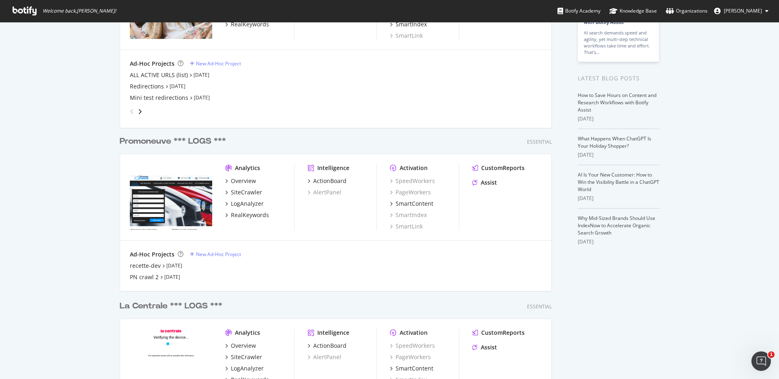
scroll to position [116, 0]
click at [144, 267] on div "recette-dev" at bounding box center [145, 265] width 31 height 8
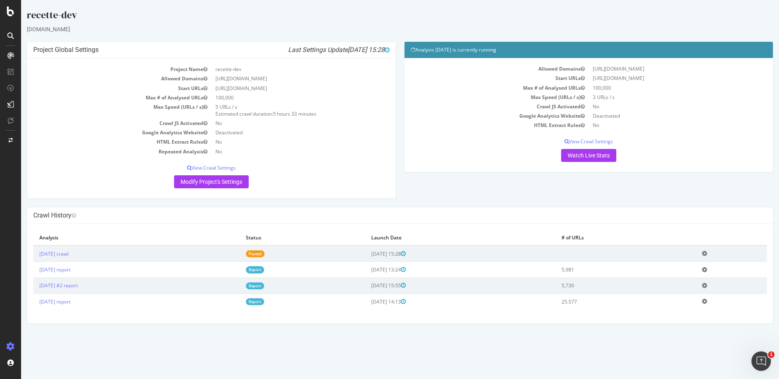
click at [707, 254] on icon at bounding box center [704, 253] width 5 height 6
click at [493, 220] on div "Crawl History" at bounding box center [400, 215] width 746 height 17
click at [707, 253] on icon at bounding box center [704, 253] width 5 height 6
click at [456, 213] on h4 "Crawl History" at bounding box center [399, 215] width 733 height 8
click at [491, 188] on div "Project Global Settings Last Settings Update 2025-09-16 15:28 Project Name rece…" at bounding box center [400, 123] width 754 height 165
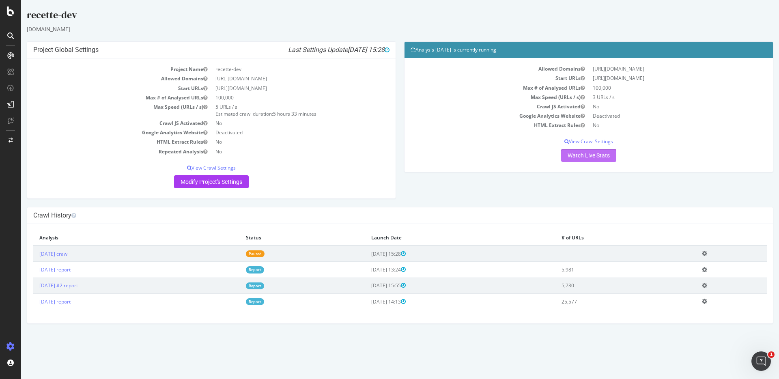
click at [588, 156] on link "Watch Live Stats" at bounding box center [588, 155] width 55 height 13
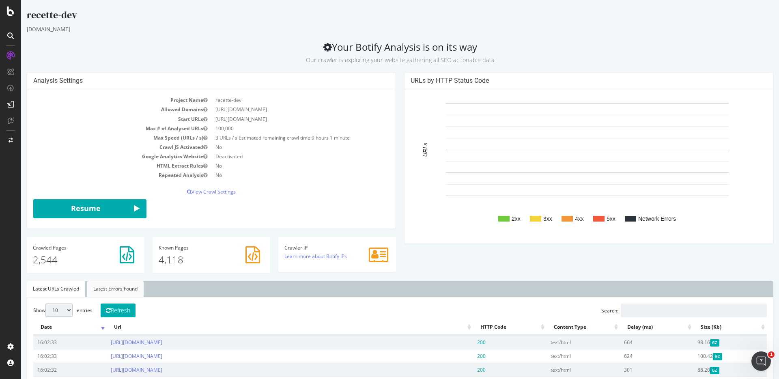
click at [122, 290] on link "Latest Errors Found" at bounding box center [115, 289] width 56 height 16
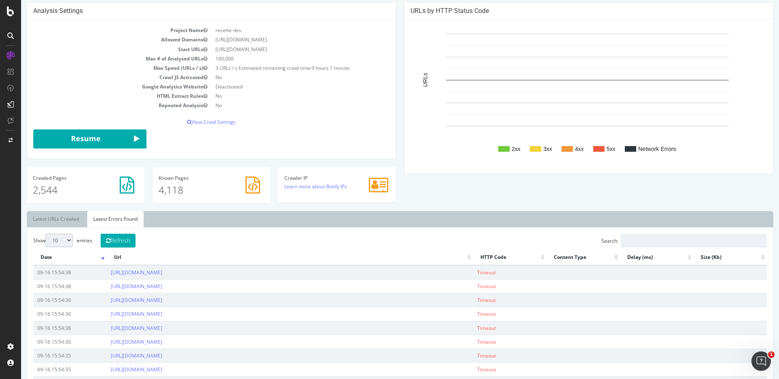
scroll to position [75, 0]
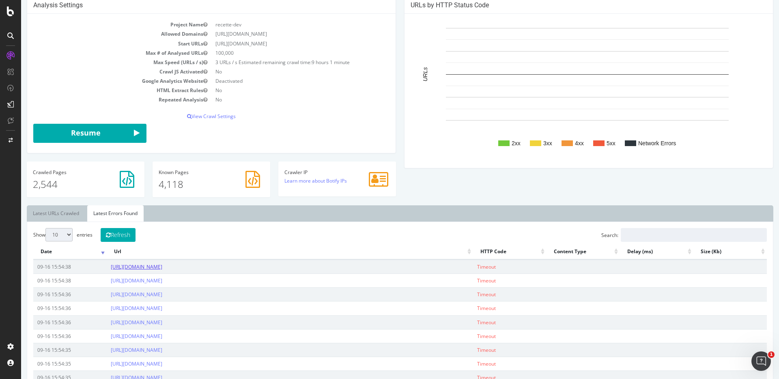
click at [162, 269] on link "https://new.promoneuve.fr/resultats?marque=FORD&modele=MUSTANG+MACH-E" at bounding box center [137, 266] width 52 height 7
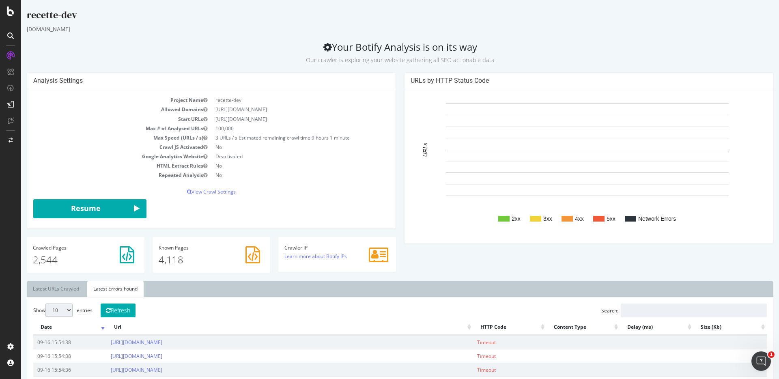
click at [563, 17] on div "recette-dev" at bounding box center [400, 16] width 746 height 17
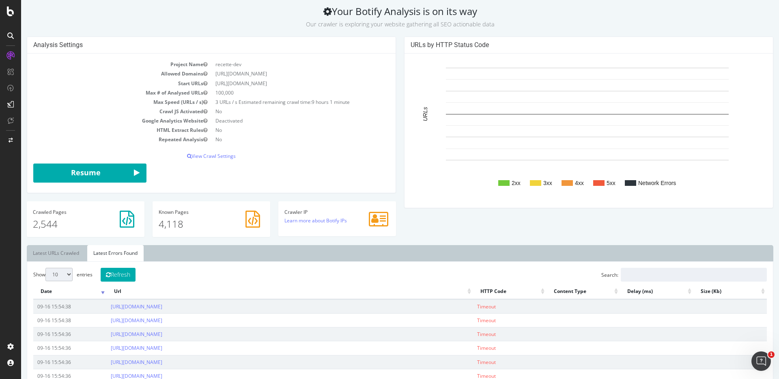
scroll to position [37, 0]
click at [221, 156] on p "View Crawl Settings" at bounding box center [211, 155] width 356 height 7
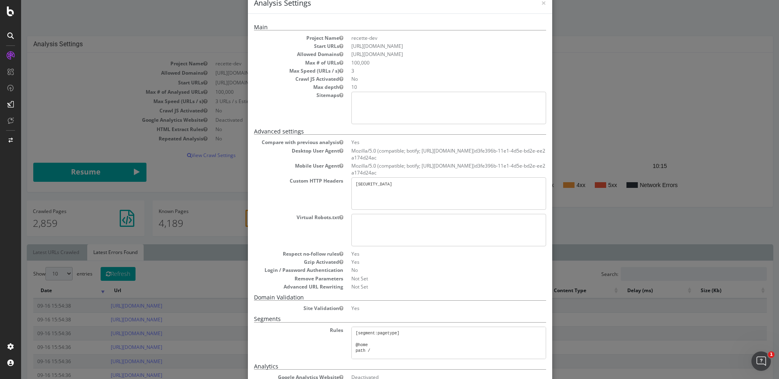
scroll to position [0, 0]
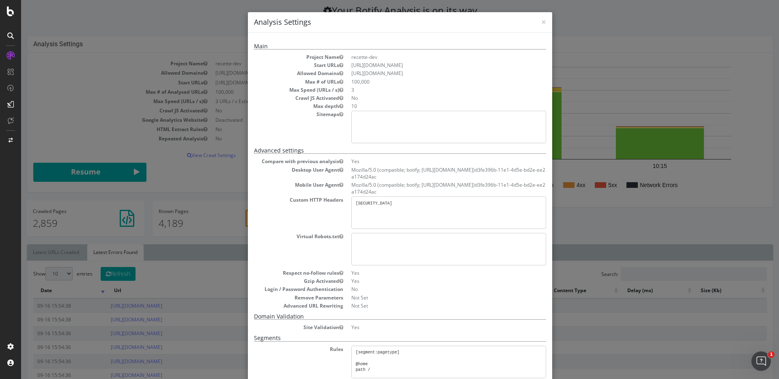
click at [537, 21] on h4 "Analysis Settings" at bounding box center [400, 22] width 292 height 11
click at [542, 23] on span "×" at bounding box center [543, 21] width 5 height 11
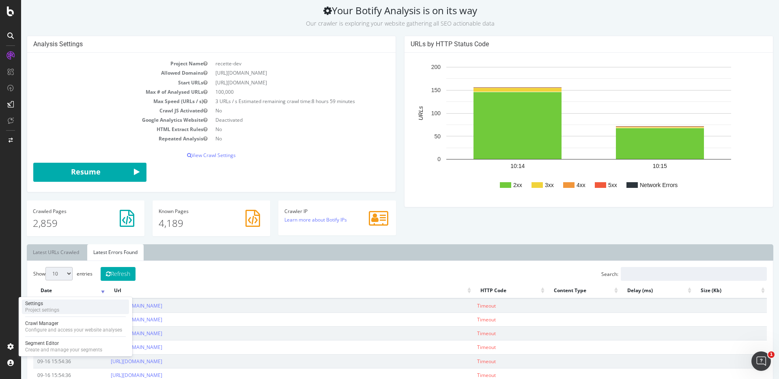
click at [49, 305] on div "Settings" at bounding box center [42, 303] width 34 height 6
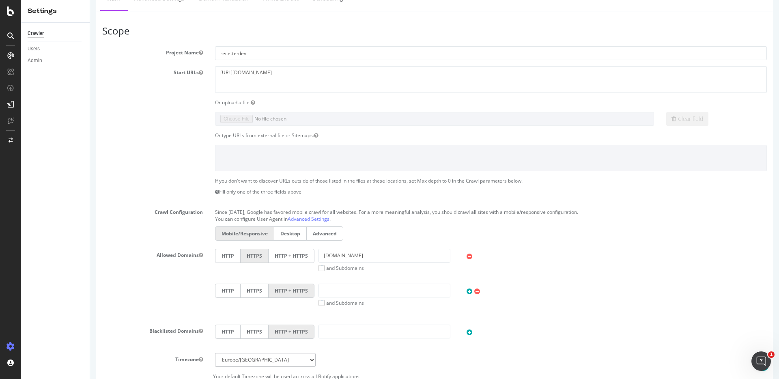
scroll to position [111, 0]
click at [182, 121] on div "Clear field" at bounding box center [434, 119] width 677 height 14
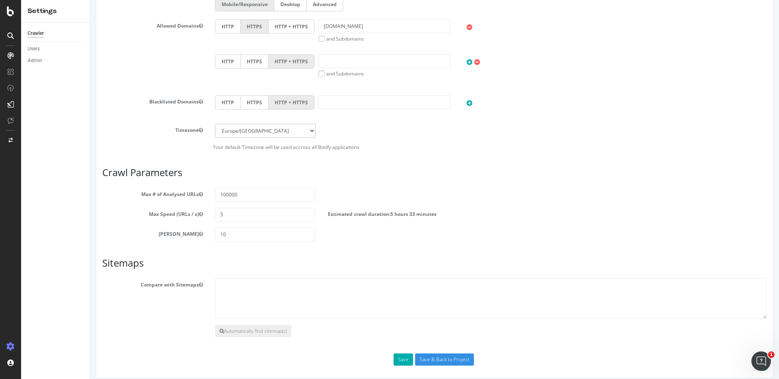
scroll to position [341, 0]
click at [332, 99] on input "text" at bounding box center [384, 101] width 132 height 14
click at [137, 115] on div "Blacklisted Domains HTTP HTTPS HTTP + HTTPS" at bounding box center [434, 108] width 677 height 28
click at [466, 103] on icon at bounding box center [469, 102] width 6 height 7
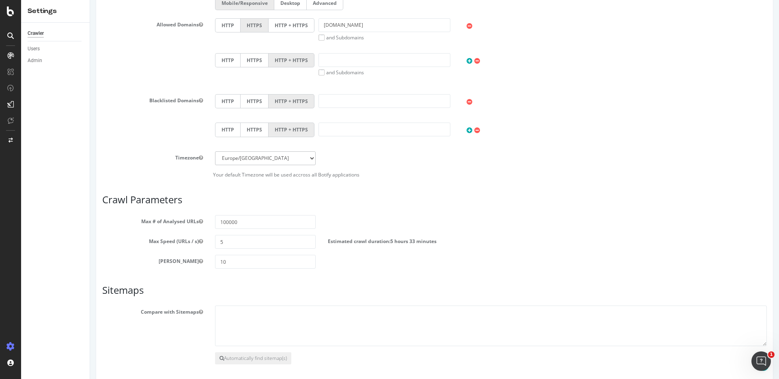
click at [466, 129] on icon at bounding box center [469, 130] width 6 height 7
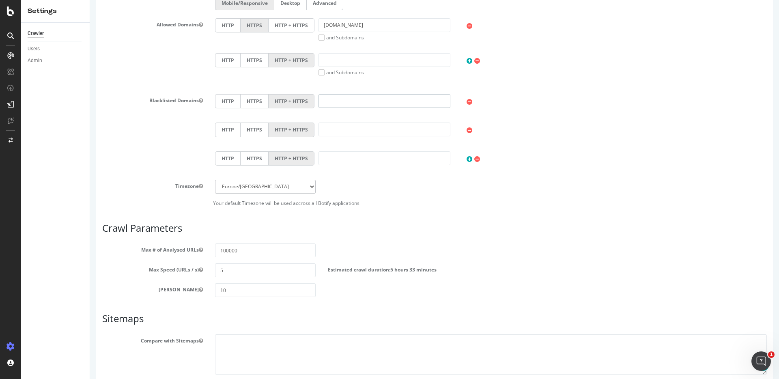
click at [332, 100] on input "text" at bounding box center [384, 101] width 132 height 14
type input "lacentrale.fr"
click at [335, 138] on div "HTTP HTTPS HTTP + HTTPS" at bounding box center [491, 131] width 560 height 16
click at [337, 127] on input "text" at bounding box center [384, 130] width 132 height 14
type input "www.caradisiac.com"
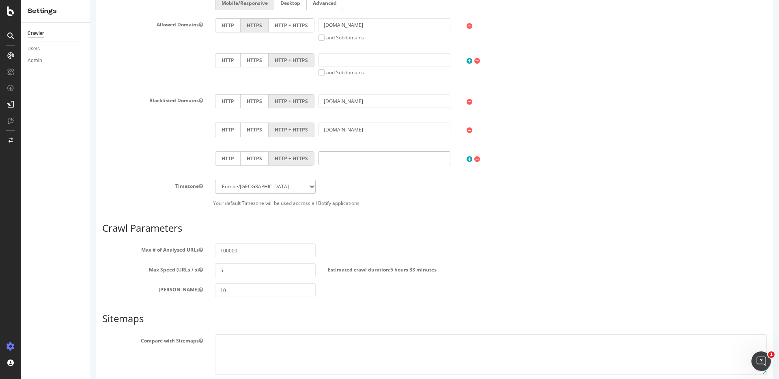
click at [335, 163] on input "text" at bounding box center [384, 158] width 132 height 14
type input "mavoiturecash.fr"
click at [466, 160] on icon at bounding box center [469, 159] width 6 height 7
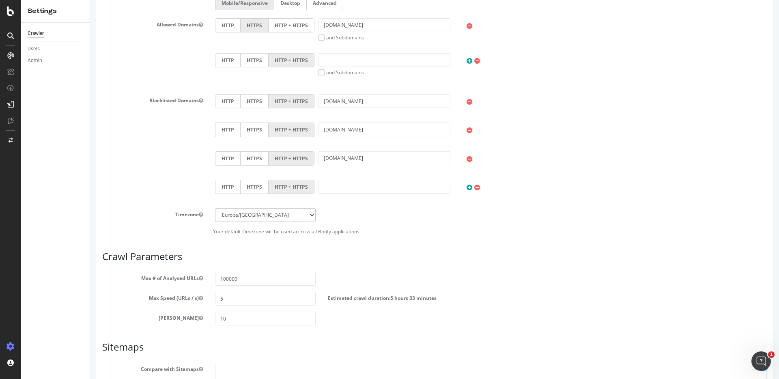
click at [466, 186] on icon at bounding box center [469, 187] width 6 height 7
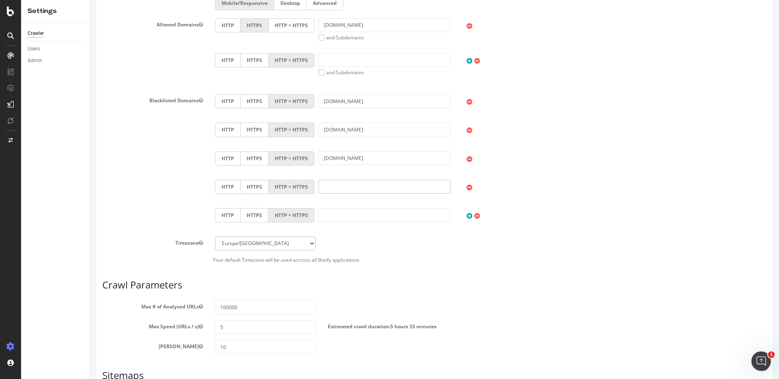
click at [340, 186] on input "text" at bounding box center [384, 187] width 132 height 14
type input "lacentrale.fr"
drag, startPoint x: 465, startPoint y: 215, endPoint x: 415, endPoint y: 219, distance: 50.5
click at [466, 215] on icon at bounding box center [469, 216] width 6 height 7
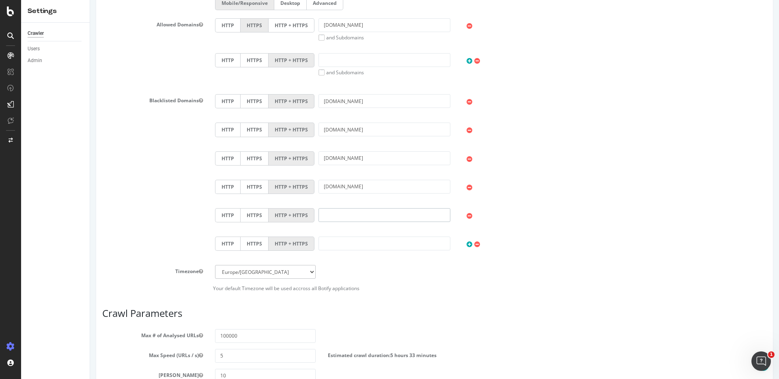
click at [332, 219] on input "text" at bounding box center [384, 215] width 132 height 14
type input "caradisiac.com"
click at [466, 244] on icon at bounding box center [469, 244] width 6 height 7
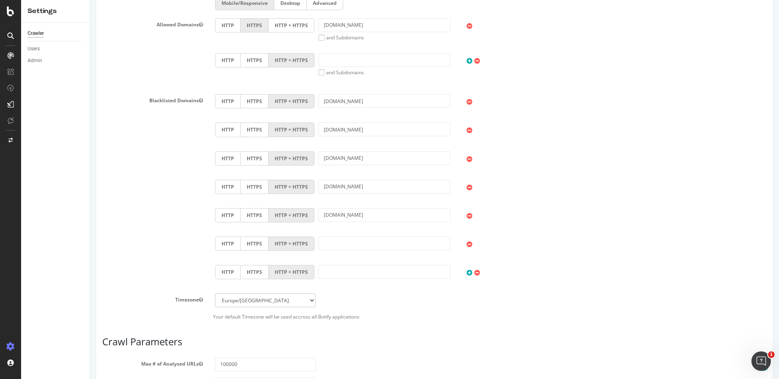
click at [335, 251] on div "HTTP HTTPS HTTP + HTTPS" at bounding box center [491, 244] width 560 height 16
click at [334, 245] on input "text" at bounding box center [384, 243] width 132 height 14
type input "mavoiturecash.fr"
click at [466, 243] on icon at bounding box center [469, 244] width 6 height 7
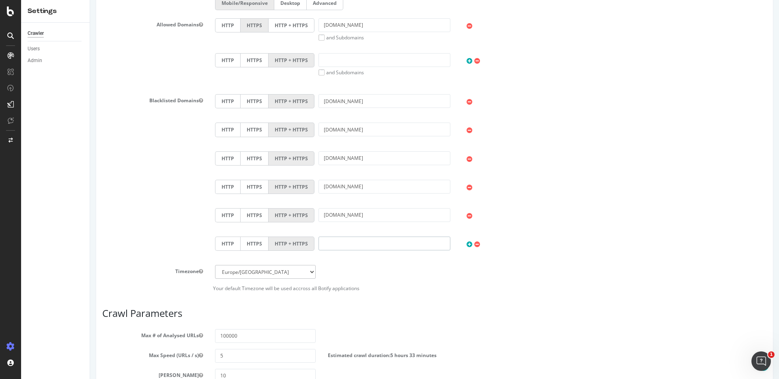
click at [326, 245] on input "text" at bounding box center [384, 243] width 132 height 14
type input "h"
click at [477, 244] on span at bounding box center [477, 243] width 6 height 9
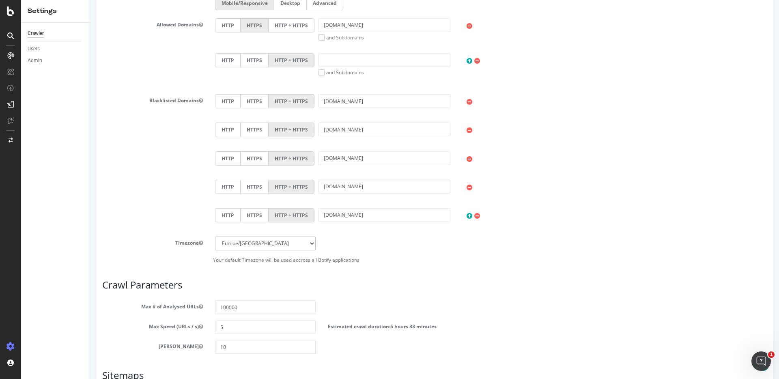
click at [468, 131] on icon at bounding box center [469, 130] width 6 height 7
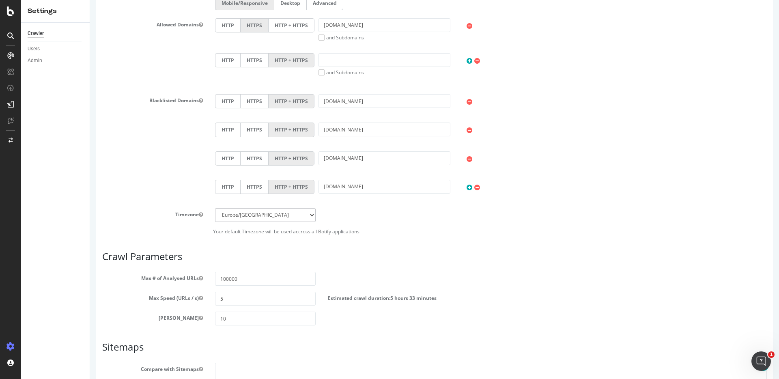
click at [466, 158] on icon at bounding box center [469, 159] width 6 height 7
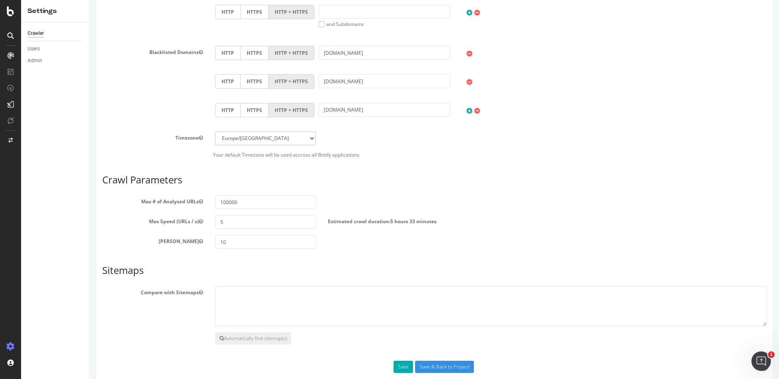
scroll to position [404, 0]
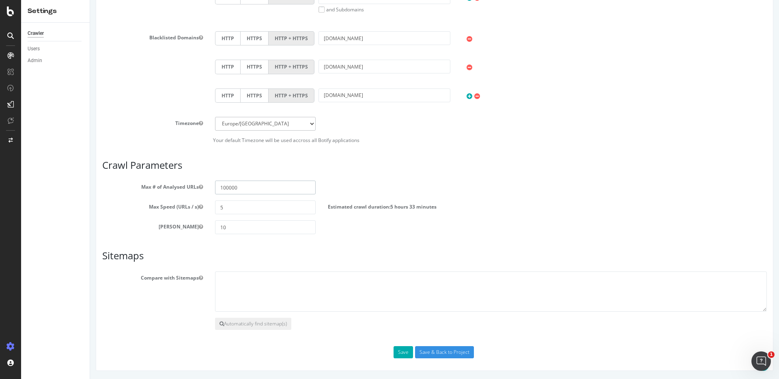
click at [229, 186] on input "100000" at bounding box center [265, 188] width 101 height 14
click at [223, 188] on input "100000" at bounding box center [265, 188] width 101 height 14
type input "100000"
click at [230, 221] on section "Max # of Analysed URLs 100000 Max Speed (URLs / s) 5 Estimated crawl duration: …" at bounding box center [434, 208] width 664 height 54
click at [230, 226] on input "10" at bounding box center [265, 227] width 101 height 14
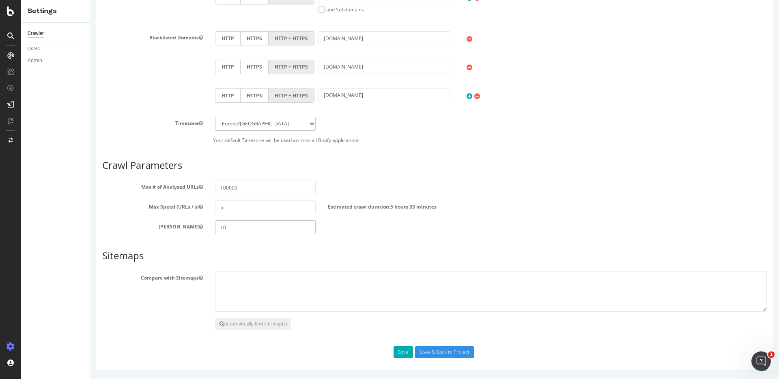
click at [230, 226] on input "10" at bounding box center [265, 227] width 101 height 14
type input "15"
click at [231, 279] on textarea at bounding box center [491, 291] width 552 height 41
paste textarea "[URL][DOMAIN_NAME]"
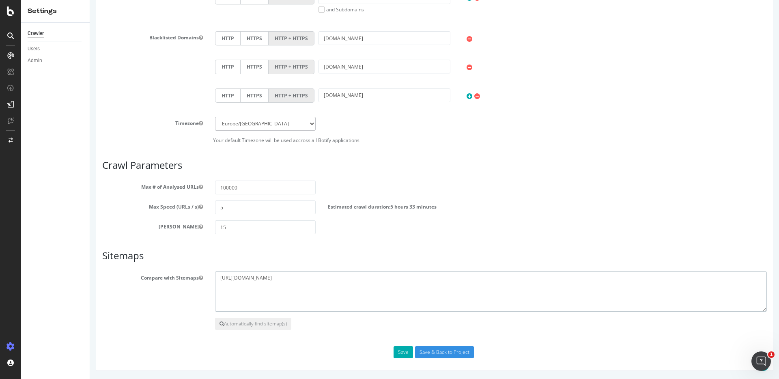
paste textarea "https://www.promoneuve.fr/sitemap/annonces-1.xml.gz https://www.promoneuve.fr/s…"
click at [232, 286] on textarea "https://new.promoneuve.fr/sitemap_index.xml https://www.promoneuve.fr/sitemap/a…" at bounding box center [491, 291] width 552 height 41
drag, startPoint x: 330, startPoint y: 279, endPoint x: 391, endPoint y: 322, distance: 74.6
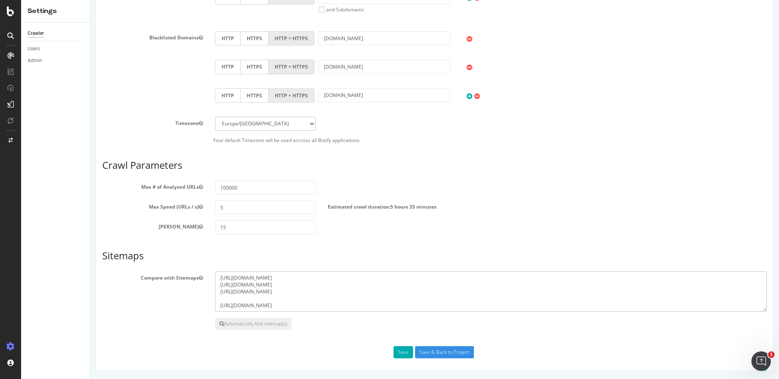
click at [359, 319] on section "Compare with Sitemaps https://new.promoneuve.fr/sitemap_index.xml https://www.p…" at bounding box center [434, 300] width 664 height 59
type textarea "[URL][DOMAIN_NAME]"
click at [200, 286] on div "Compare with Sitemaps https://new.promoneuve.fr/sitemap_index.xml" at bounding box center [434, 291] width 677 height 41
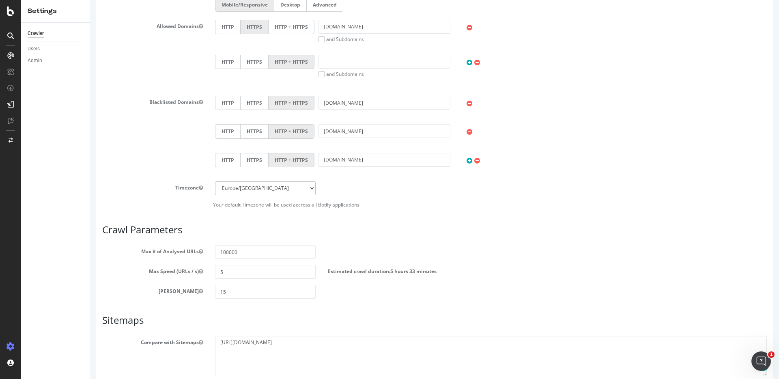
scroll to position [404, 0]
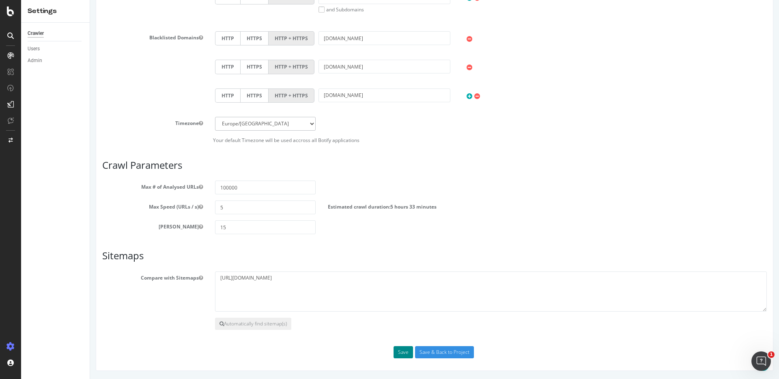
click at [397, 352] on button "Save" at bounding box center [402, 352] width 19 height 12
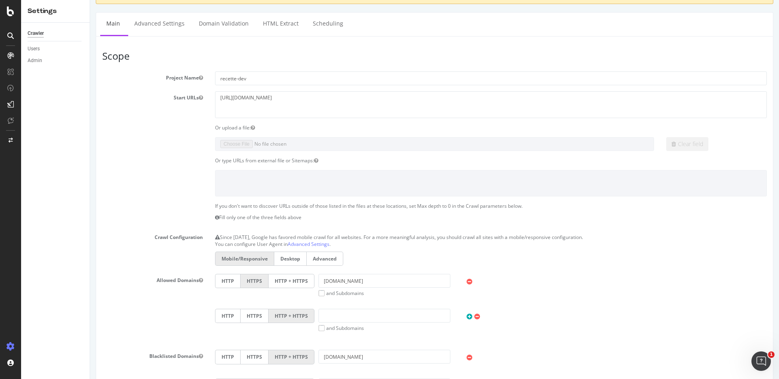
scroll to position [0, 0]
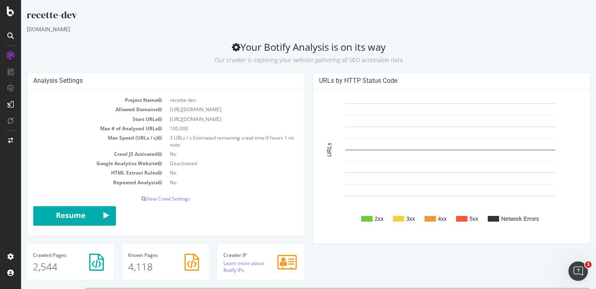
click at [46, 23] on div "recette-dev" at bounding box center [309, 16] width 564 height 17
click at [12, 143] on div at bounding box center [10, 140] width 19 height 13
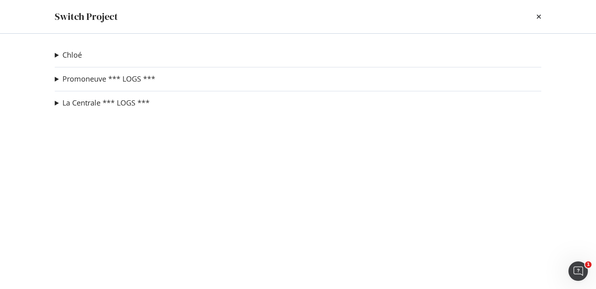
click at [58, 81] on summary "Promoneuve *** LOGS ***" at bounding box center [105, 79] width 101 height 11
click at [80, 98] on link "recette-dev" at bounding box center [83, 95] width 45 height 9
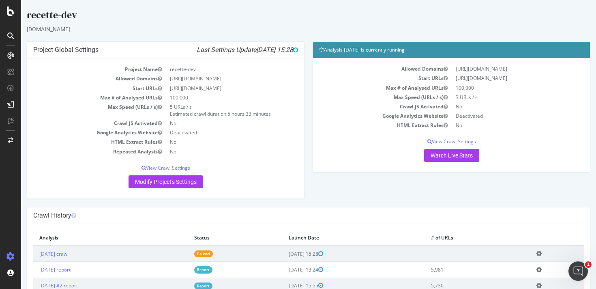
scroll to position [43, 0]
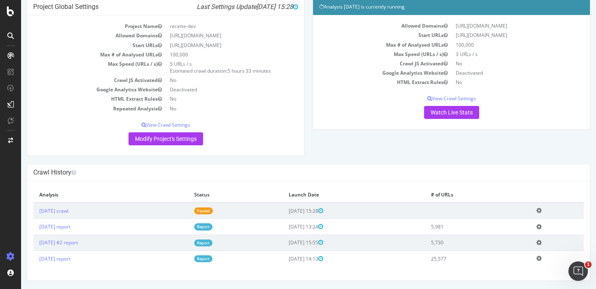
click at [542, 225] on icon at bounding box center [539, 227] width 5 height 6
click at [71, 226] on link "[DATE] report" at bounding box center [54, 226] width 31 height 7
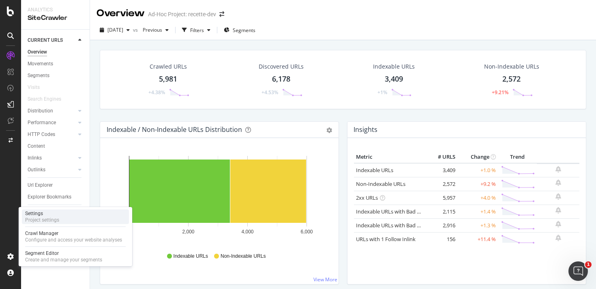
click at [41, 213] on div "Settings" at bounding box center [42, 213] width 34 height 6
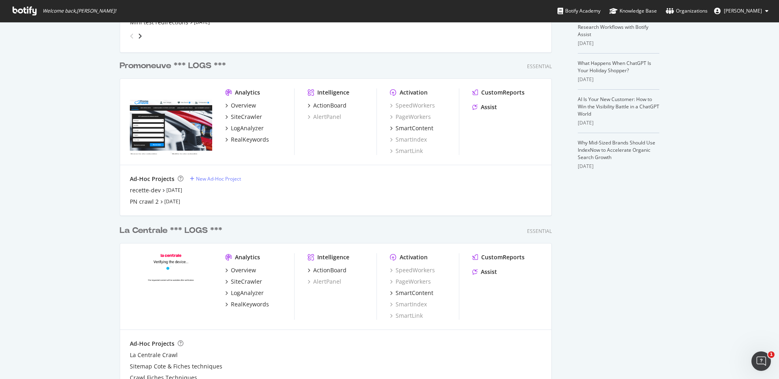
scroll to position [192, 0]
click at [141, 188] on div "recette-dev" at bounding box center [145, 190] width 31 height 8
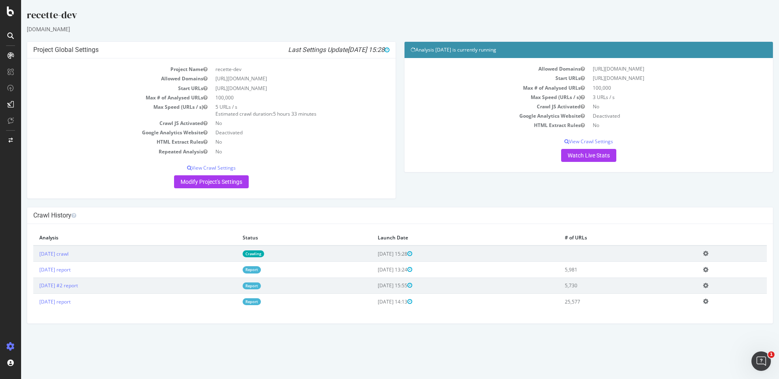
click at [556, 201] on div "Project Global Settings Last Settings Update 2025-09-16 15:28 Project Name rece…" at bounding box center [400, 123] width 754 height 165
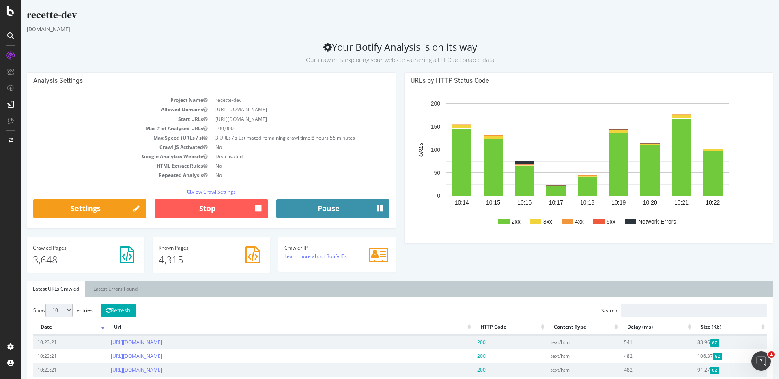
click at [346, 211] on button "Pause" at bounding box center [332, 208] width 113 height 19
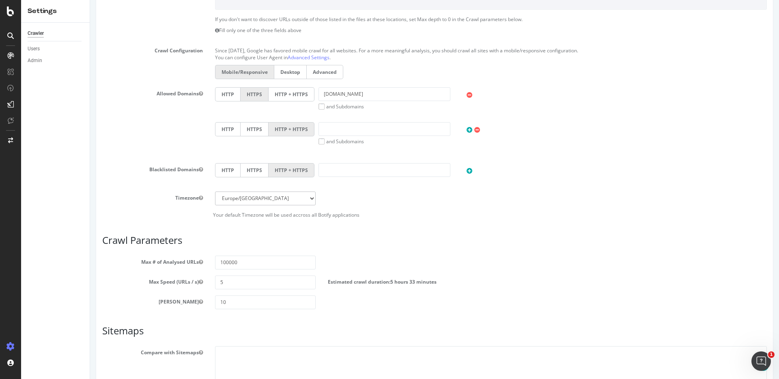
scroll to position [269, 0]
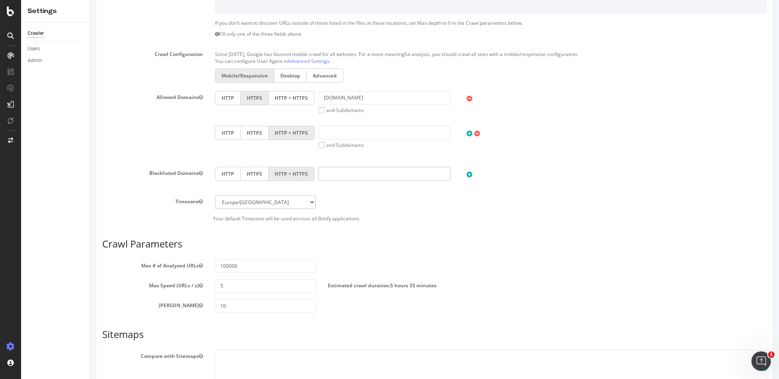
click at [333, 171] on input "text" at bounding box center [384, 174] width 132 height 14
type input "lacentrale.fr"
drag, startPoint x: 465, startPoint y: 174, endPoint x: 458, endPoint y: 176, distance: 7.6
click at [466, 174] on icon at bounding box center [469, 174] width 6 height 7
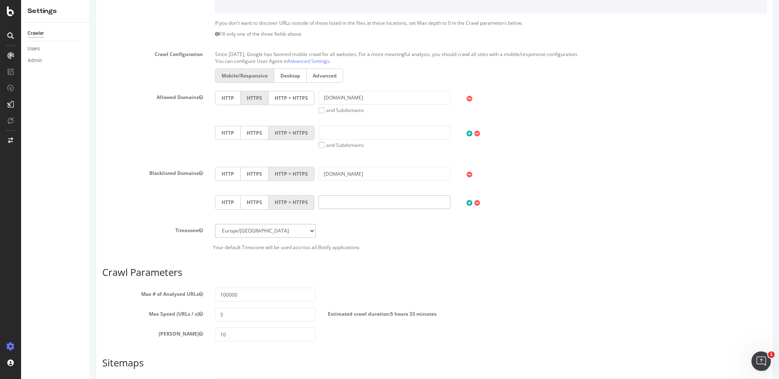
click at [374, 206] on input "text" at bounding box center [384, 202] width 132 height 14
type input "caradisiac.com"
click at [467, 201] on icon at bounding box center [469, 203] width 6 height 7
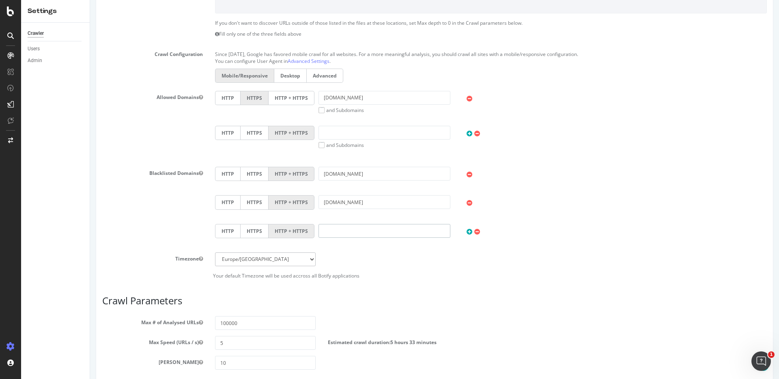
click at [326, 229] on input "text" at bounding box center [384, 231] width 132 height 14
type input "mavoiturecash.fr"
click at [467, 231] on icon at bounding box center [469, 231] width 6 height 7
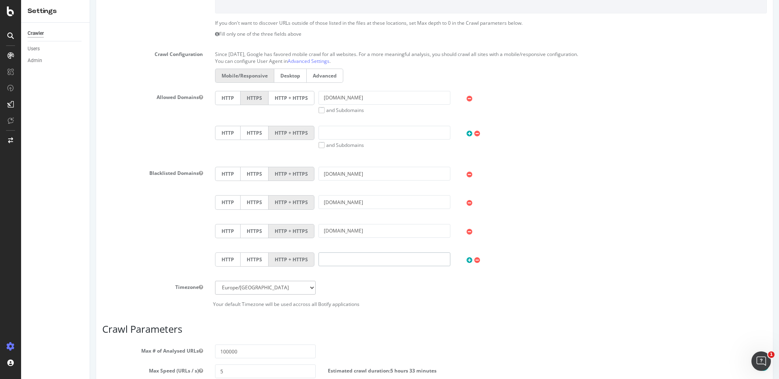
click at [328, 256] on input "text" at bounding box center [384, 259] width 132 height 14
click at [476, 261] on icon at bounding box center [477, 260] width 6 height 7
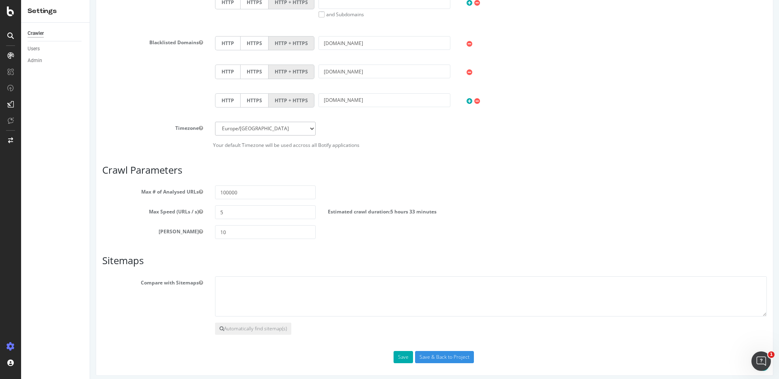
scroll to position [404, 0]
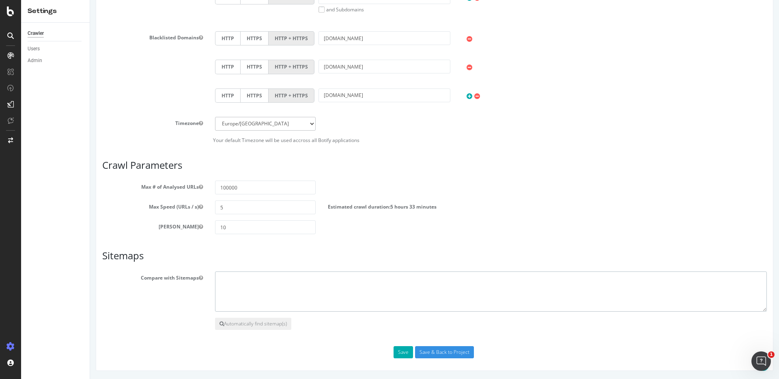
click at [254, 286] on textarea at bounding box center [491, 291] width 552 height 41
click at [258, 289] on textarea at bounding box center [491, 291] width 552 height 41
paste textarea "https://new.promoneuve.fr/sitemap_index.xml"
type textarea "https://new.promoneuve.fr/sitemap_index.xml"
click at [396, 352] on button "Save" at bounding box center [402, 352] width 19 height 12
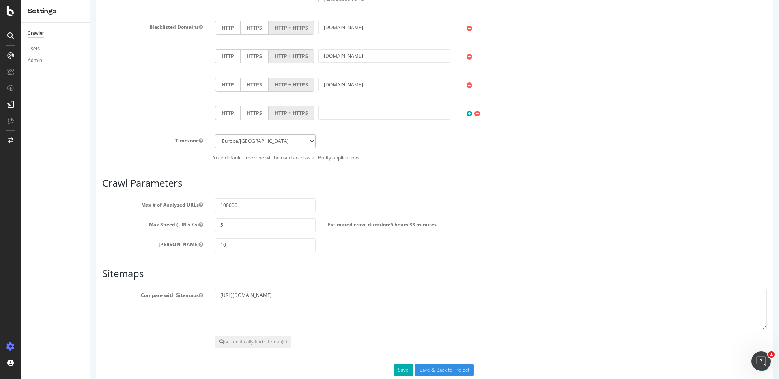
scroll to position [486, 0]
click at [476, 112] on icon at bounding box center [477, 112] width 6 height 7
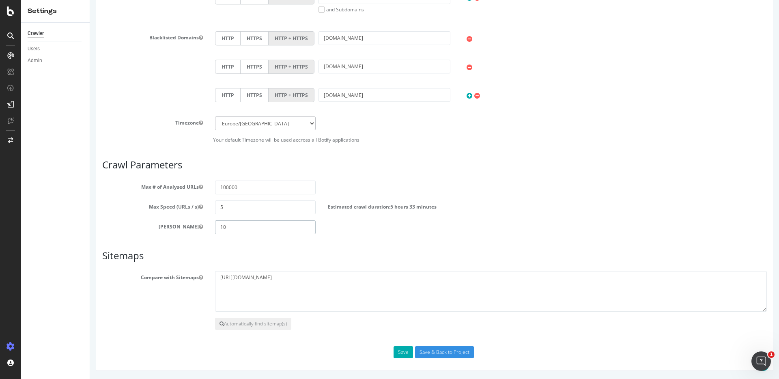
click at [246, 227] on input "10" at bounding box center [265, 227] width 101 height 14
type input "15"
click at [398, 351] on button "Save" at bounding box center [402, 352] width 19 height 12
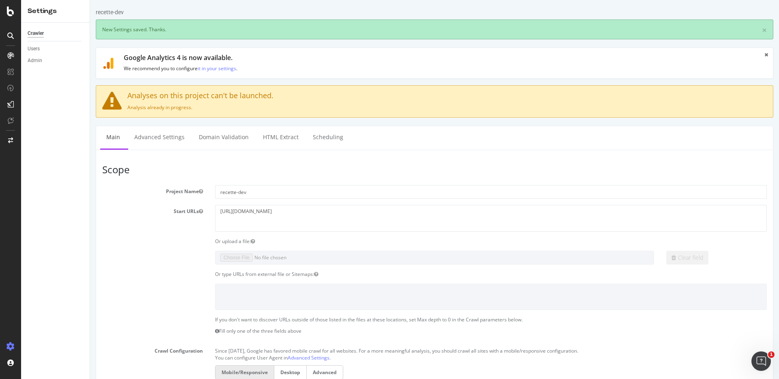
scroll to position [0, 0]
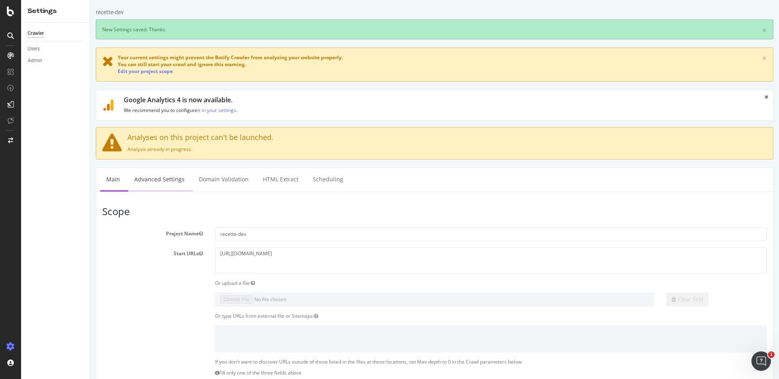
click at [170, 182] on link "Advanced Settings" at bounding box center [159, 179] width 62 height 22
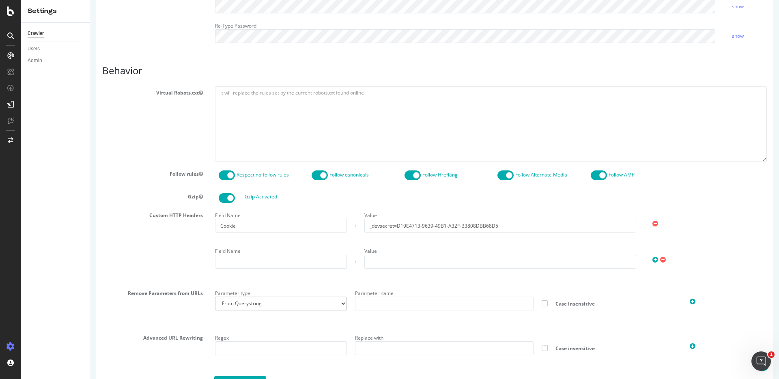
scroll to position [394, 0]
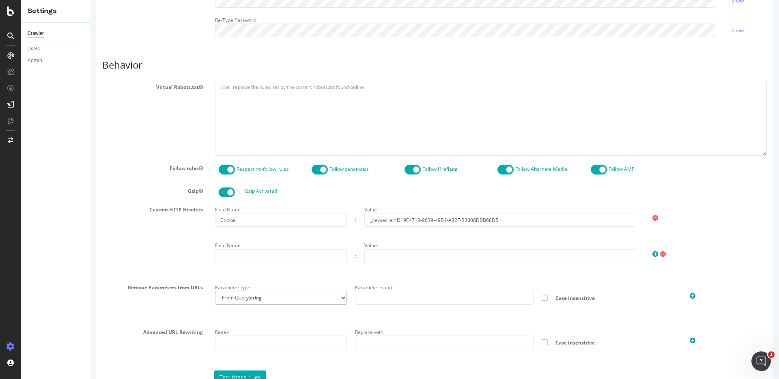
click at [228, 168] on span at bounding box center [227, 170] width 16 height 10
click at [497, 168] on span at bounding box center [505, 170] width 16 height 10
click at [591, 173] on span at bounding box center [599, 170] width 16 height 10
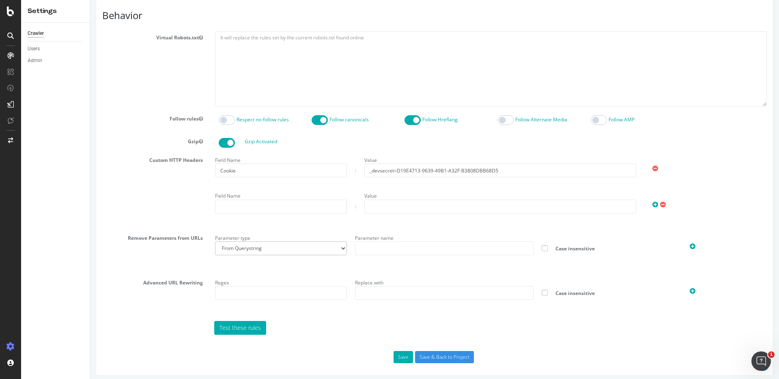
scroll to position [449, 0]
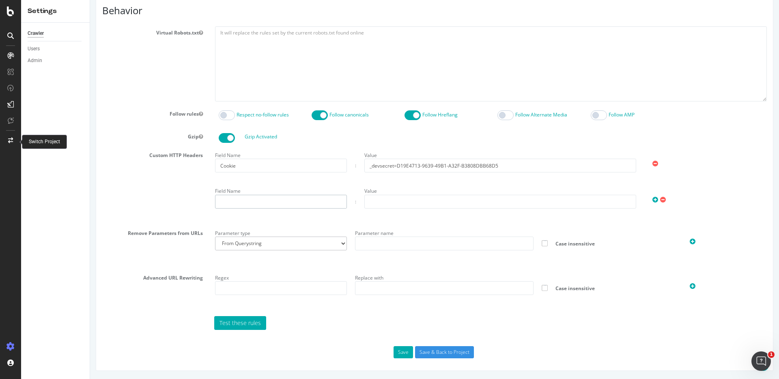
click at [274, 200] on input "text" at bounding box center [281, 202] width 132 height 14
paste input "Accept-Language"
type input "Accept-Language"
click at [387, 199] on input "text" at bounding box center [500, 202] width 272 height 14
paste input "fr-FR,fr;q=0.9"
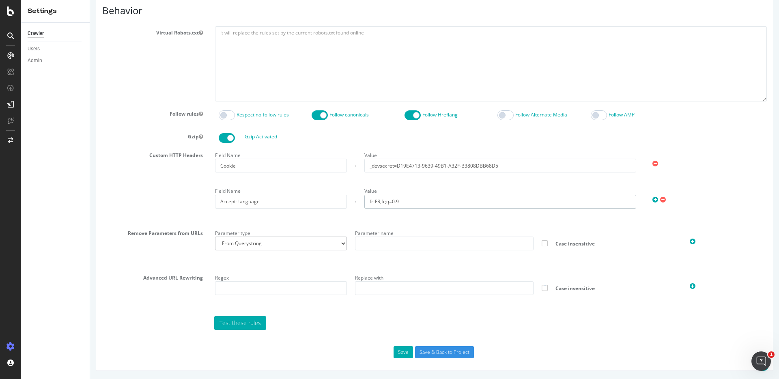
type input "fr-FR,fr;q=0.9"
click at [380, 244] on input "text" at bounding box center [444, 243] width 178 height 14
paste input "utm_source, utm_medium, utm_campaign, utm_content, utm_term gclid, dclid, fbcli…"
type input "utm_source, utm_medium, utm_campaign, utm_content, utm_term gclid, dclid, fbcli…"
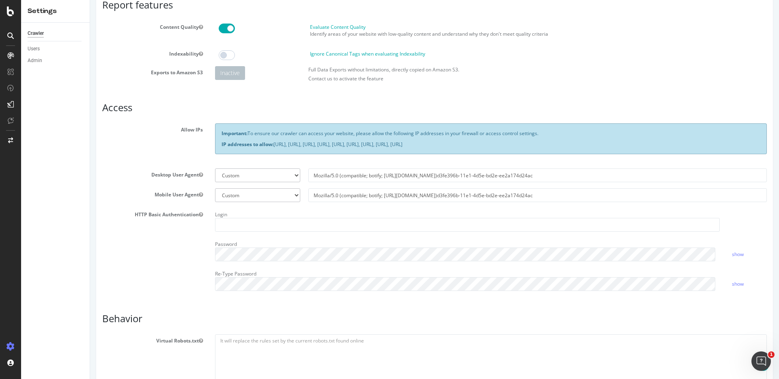
scroll to position [136, 0]
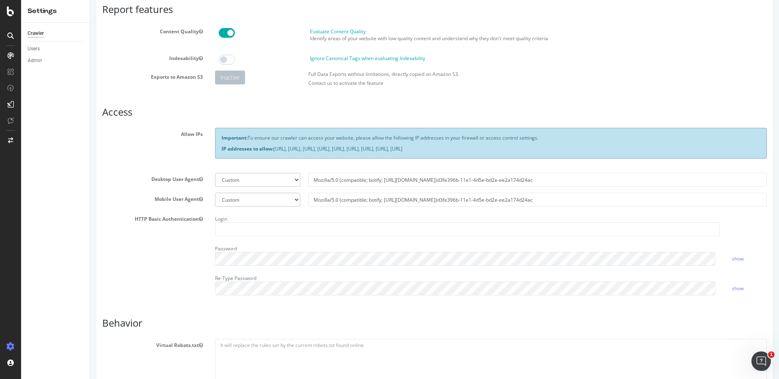
click at [223, 59] on span at bounding box center [227, 60] width 16 height 10
click at [315, 58] on label "Ignore Canonical Tags when evaluating Indexability" at bounding box center [367, 58] width 115 height 7
click at [90, 0] on input "Ignore Canonical Tags when evaluating Indexability" at bounding box center [90, 0] width 0 height 0
click at [315, 58] on label "Ignore Canonical Tags when evaluating Indexability" at bounding box center [367, 58] width 115 height 7
click at [90, 0] on input "Ignore Canonical Tags when evaluating Indexability" at bounding box center [90, 0] width 0 height 0
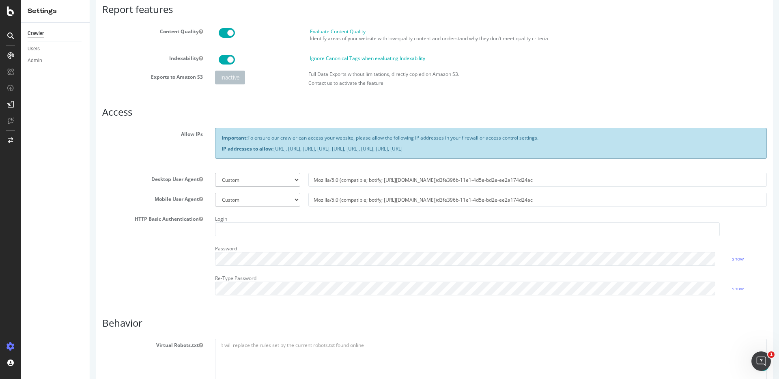
click at [315, 58] on label "Ignore Canonical Tags when evaluating Indexability" at bounding box center [367, 58] width 115 height 7
click at [90, 0] on input "Ignore Canonical Tags when evaluating Indexability" at bounding box center [90, 0] width 0 height 0
click at [315, 58] on label "Ignore Canonical Tags when evaluating Indexability" at bounding box center [367, 58] width 115 height 7
click at [90, 0] on input "Ignore Canonical Tags when evaluating Indexability" at bounding box center [90, 0] width 0 height 0
click at [315, 58] on label "Ignore Canonical Tags when evaluating Indexability" at bounding box center [367, 58] width 115 height 7
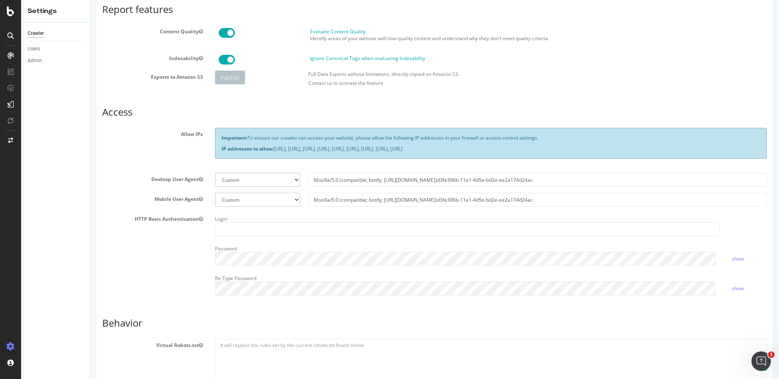
click at [90, 0] on input "Ignore Canonical Tags when evaluating Indexability" at bounding box center [90, 0] width 0 height 0
click at [315, 58] on label "Ignore Canonical Tags when evaluating Indexability" at bounding box center [367, 58] width 115 height 7
click at [90, 0] on input "Ignore Canonical Tags when evaluating Indexability" at bounding box center [90, 0] width 0 height 0
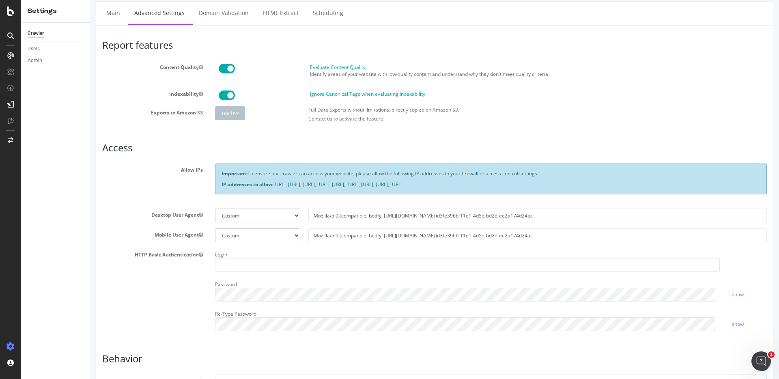
scroll to position [100, 0]
click at [321, 67] on label "Evaluate Content Quality" at bounding box center [338, 67] width 56 height 7
click at [90, 0] on input "Evaluate Content Quality" at bounding box center [90, 0] width 0 height 0
click at [321, 67] on label "Evaluate Content Quality" at bounding box center [338, 67] width 56 height 7
click at [90, 0] on input "Evaluate Content Quality" at bounding box center [90, 0] width 0 height 0
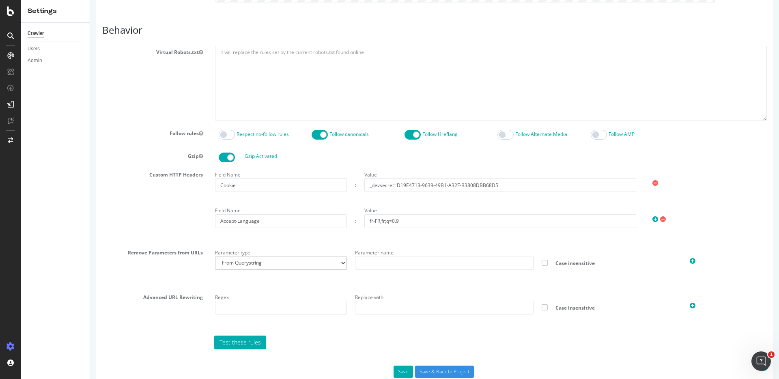
scroll to position [449, 0]
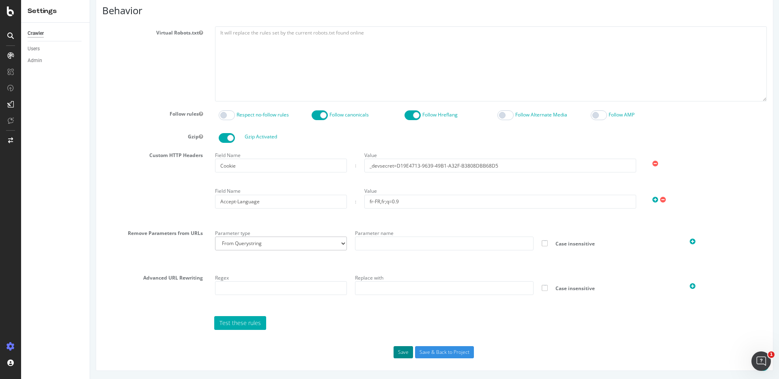
click at [402, 355] on button "Save" at bounding box center [402, 352] width 19 height 12
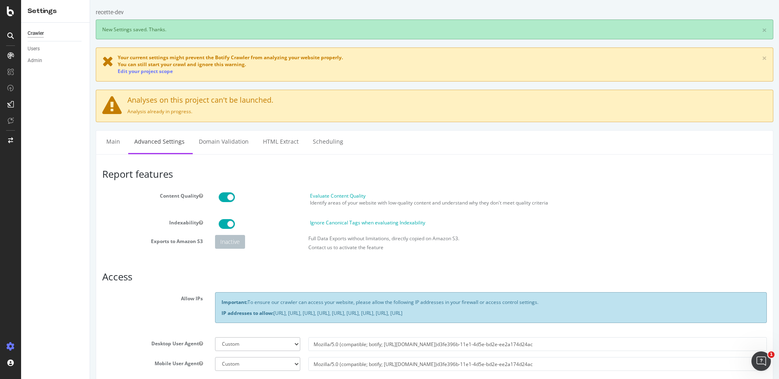
scroll to position [0, 0]
click at [200, 140] on link "Domain Validation" at bounding box center [224, 142] width 62 height 22
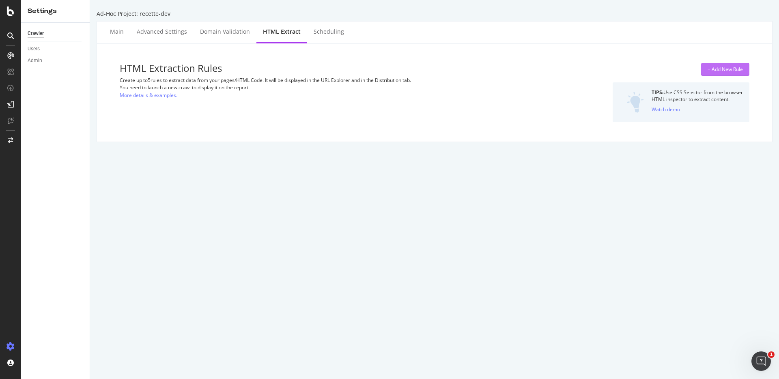
click at [733, 69] on div "+ Add New Rule" at bounding box center [724, 69] width 35 height 7
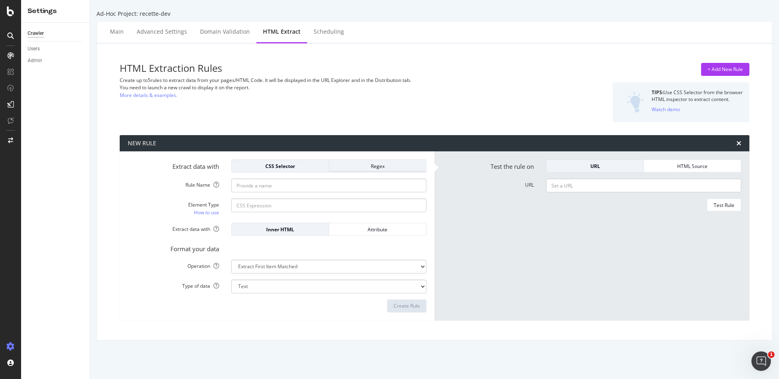
click at [373, 164] on div "Regex" at bounding box center [377, 166] width 84 height 7
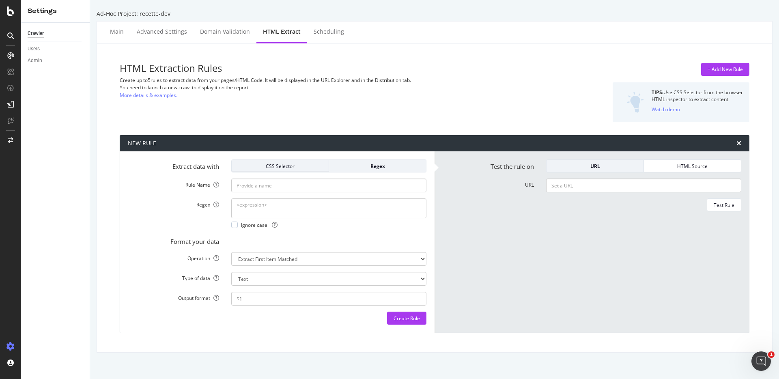
click at [280, 168] on div "CSS Selector" at bounding box center [280, 166] width 84 height 7
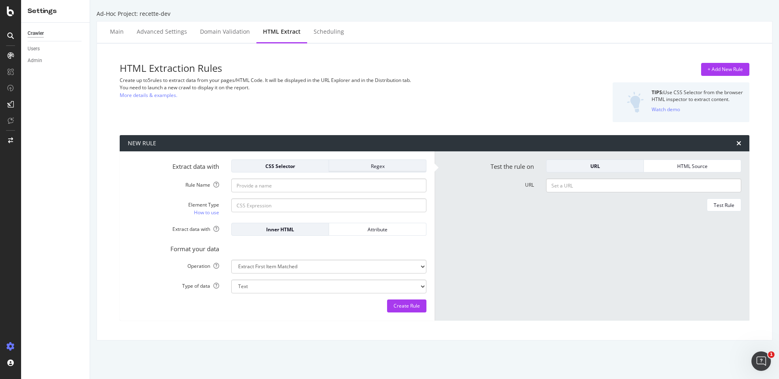
click at [344, 167] on div "Regex" at bounding box center [377, 166] width 84 height 7
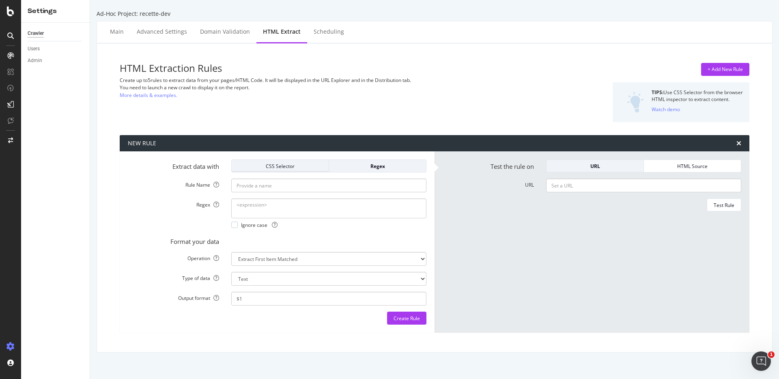
click at [265, 169] on div "CSS Selector" at bounding box center [280, 166] width 84 height 7
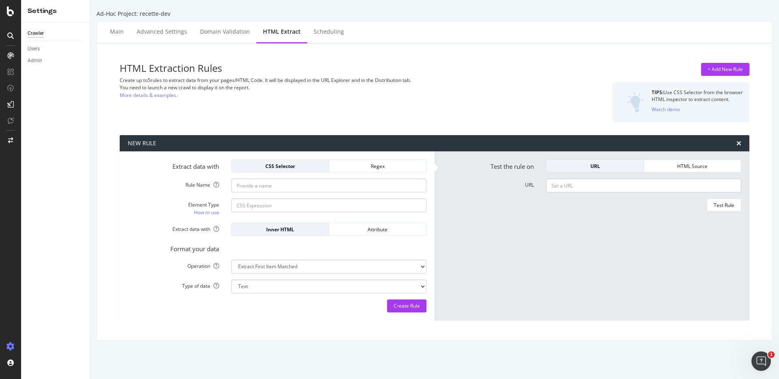
click at [260, 194] on form "Extract data with CSS Selector Regex Rule Name Element Type How to use Extract …" at bounding box center [277, 235] width 299 height 153
click at [260, 189] on input "Rule Name" at bounding box center [328, 185] width 195 height 14
click at [295, 266] on select "Extract First Item Matched Extract First 3 Items Matched Count Number of Occure…" at bounding box center [328, 267] width 195 height 14
click at [667, 163] on div "HTML Source" at bounding box center [692, 166] width 84 height 7
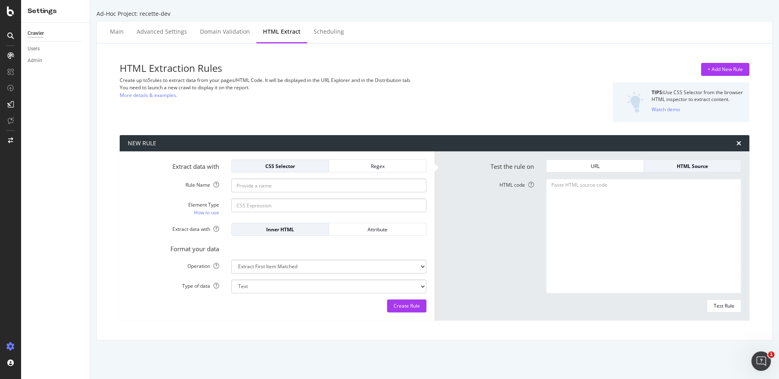
click at [540, 163] on div "URL HTML Source" at bounding box center [643, 165] width 207 height 13
click at [546, 162] on button "URL" at bounding box center [595, 165] width 98 height 13
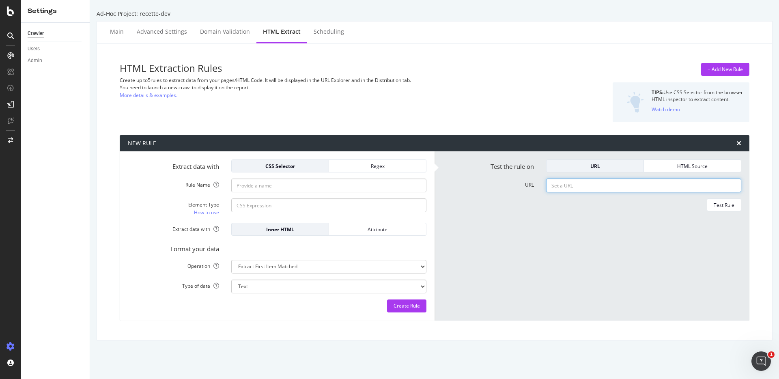
click at [559, 188] on input "URL" at bounding box center [643, 185] width 195 height 14
click at [484, 101] on div "HTML Extraction Rules Create up to 5 rules to extract data from your pages/HTML…" at bounding box center [327, 92] width 415 height 59
click at [556, 182] on input "URL" at bounding box center [643, 185] width 195 height 14
paste input "https://new.promoneuve.fr/resultats?marque=FORD"
type input "https://new.promoneuve.fr/resultats?marque=FORD"
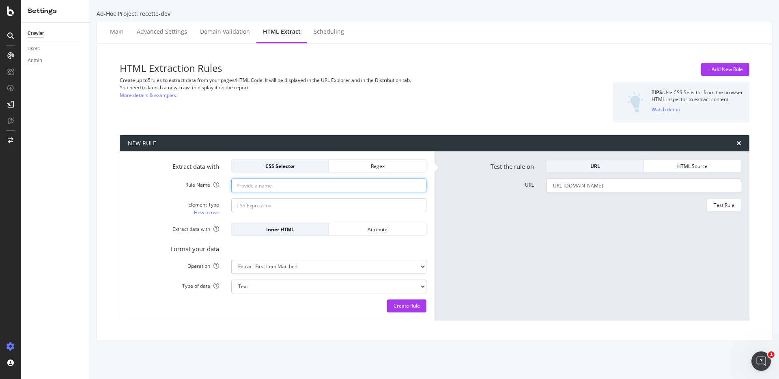
click at [239, 188] on input "Rule Name" at bounding box center [328, 185] width 195 height 14
type input "Fil d'ariane"
click at [259, 208] on input "Element Type How to use" at bounding box center [328, 205] width 195 height 14
paste input "div[role='list'] [role='listitem'] a, div[role='list'] [role='listitem'] span[a…"
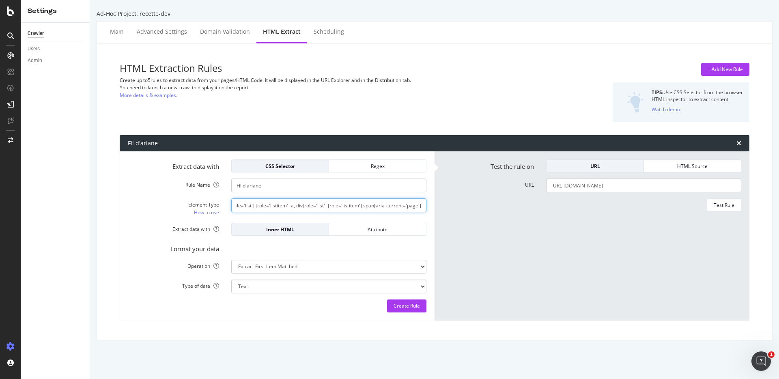
type input "div[role='list'] [role='listitem'] a, div[role='list'] [role='listitem'] span[a…"
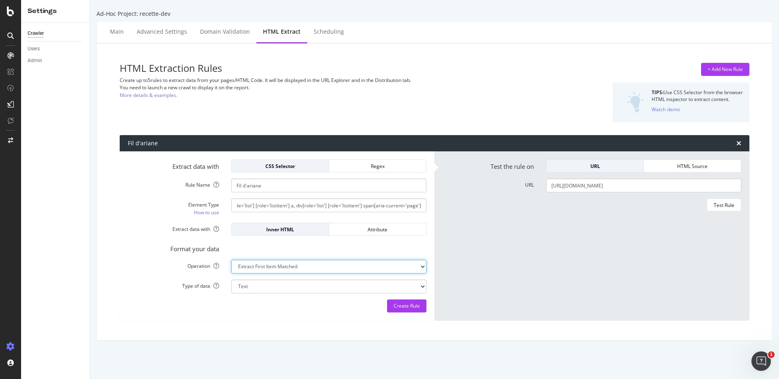
click at [291, 264] on select "Extract First Item Matched Extract First 3 Items Matched Count Number of Occure…" at bounding box center [328, 267] width 195 height 14
click at [251, 285] on select "Text Integer number Floating point number Date" at bounding box center [328, 286] width 195 height 14
click at [267, 263] on select "Extract First Item Matched Extract First 3 Items Matched Count Number of Occure…" at bounding box center [328, 267] width 195 height 14
click at [714, 205] on div "Test Rule" at bounding box center [724, 205] width 21 height 7
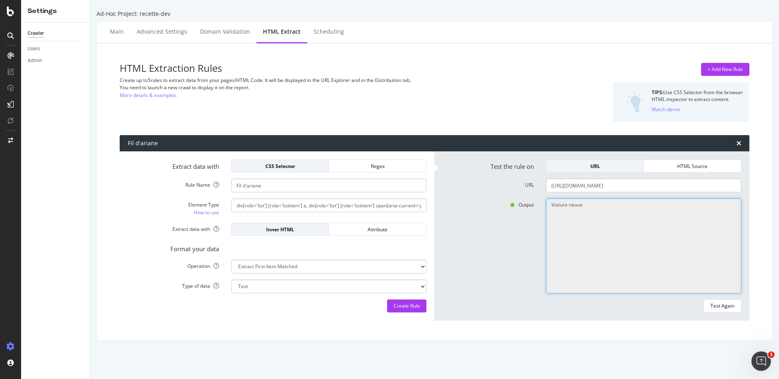
click at [582, 215] on textarea "Voiture neuve" at bounding box center [643, 245] width 195 height 95
drag, startPoint x: 579, startPoint y: 205, endPoint x: 516, endPoint y: 203, distance: 62.5
click at [516, 203] on div "Output Voiture neuve" at bounding box center [591, 245] width 311 height 95
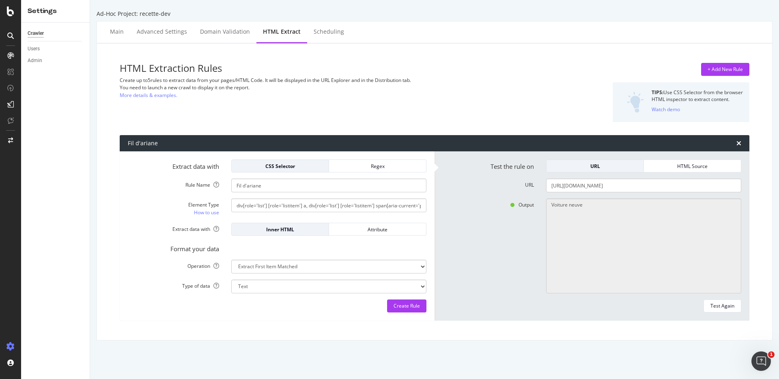
click at [469, 254] on div "Output Voiture neuve" at bounding box center [591, 245] width 311 height 95
click at [315, 268] on select "Extract First Item Matched Extract First 3 Items Matched Count Number of Occure…" at bounding box center [328, 267] width 195 height 14
click at [273, 206] on input "div[role='list'] [role='listitem'] a, div[role='list'] [role='listitem'] span[a…" at bounding box center [328, 205] width 195 height 14
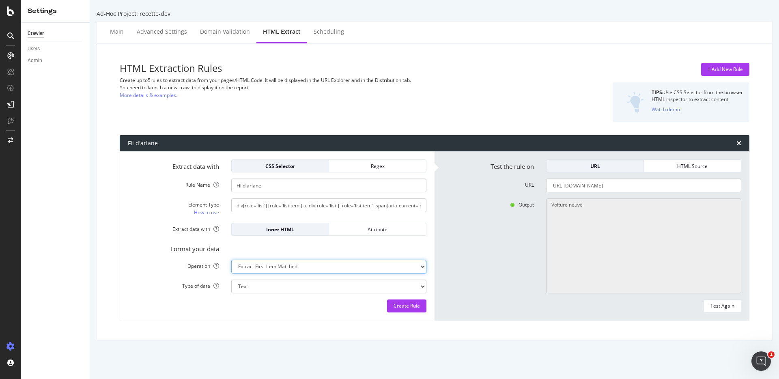
click at [304, 268] on select "Extract First Item Matched Extract First 3 Items Matched Count Number of Occure…" at bounding box center [328, 267] width 195 height 14
select select "list"
click at [231, 260] on select "Extract First Item Matched Extract First 3 Items Matched Count Number of Occure…" at bounding box center [328, 267] width 195 height 14
click at [710, 308] on div "Test Again" at bounding box center [722, 305] width 24 height 7
type textarea "Voiture neuve,Voiture neuve par marque,Ford pas chère"
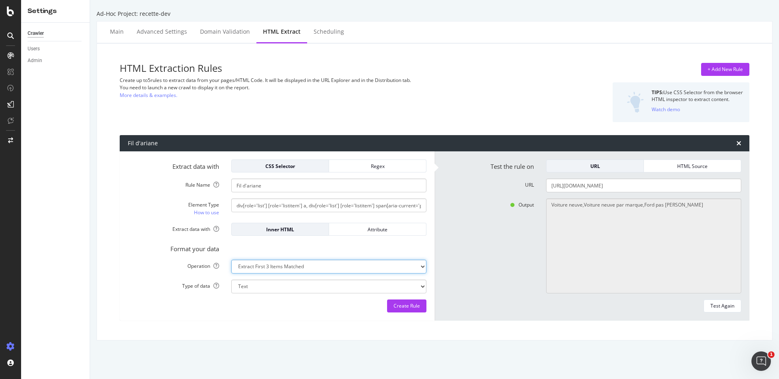
click at [299, 269] on select "Extract First Item Matched Extract First 3 Items Matched Count Number of Occure…" at bounding box center [328, 267] width 195 height 14
select select "exist"
click at [231, 260] on select "Extract First Item Matched Extract First 3 Items Matched Count Number of Occure…" at bounding box center [328, 267] width 195 height 14
select select "b"
click at [335, 283] on select "Boolean" at bounding box center [328, 286] width 195 height 14
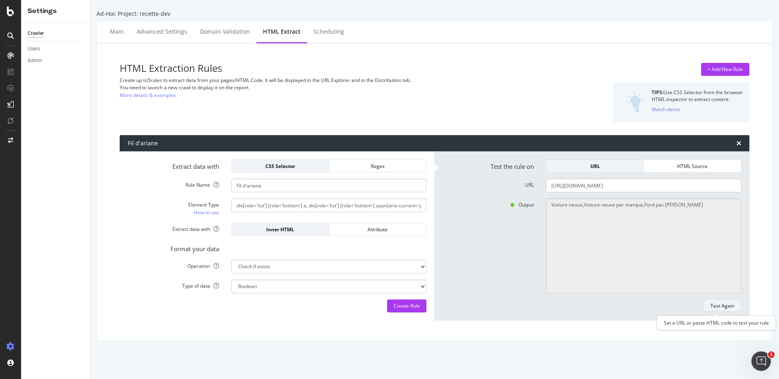
click at [711, 309] on div "Test Again" at bounding box center [722, 305] width 24 height 11
type textarea "Yes"
click at [362, 164] on div "Regex" at bounding box center [377, 166] width 84 height 7
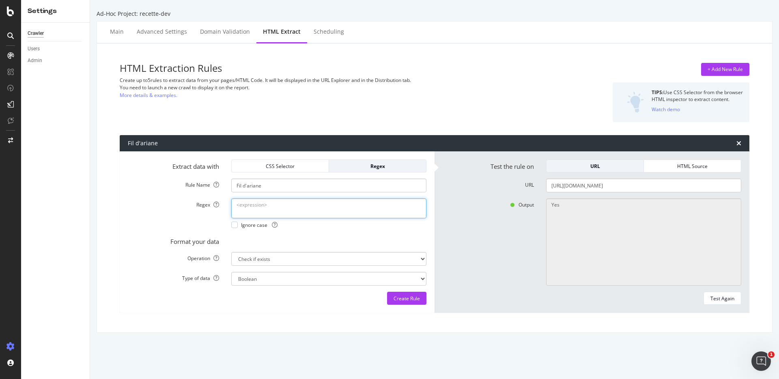
click at [256, 206] on textarea "Regex" at bounding box center [328, 207] width 195 height 19
paste textarea "(?s)<div[^>]+role=["']list["'][\s\S]*?>(?:[\s\S]*?)(?:<a[^>]*>|<span[^>]*aria-c…"
type textarea "(?s)<div[^>]+role=["']list["'][\s\S]*?>(?:[\s\S]*?)(?:<a[^>]*>|<span[^>]*aria-c…"
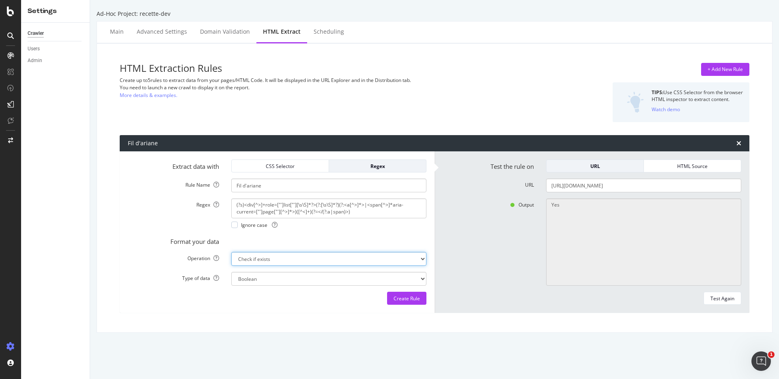
click at [254, 257] on select "Extract First Item Matched Extract First 3 Items Matched Count Number of Occure…" at bounding box center [328, 259] width 195 height 14
click at [338, 260] on select "Extract First Item Matched Extract First 3 Items Matched Count Number of Occure…" at bounding box center [328, 259] width 195 height 14
select select "first"
click at [231, 252] on select "Extract First Item Matched Extract First 3 Items Matched Count Number of Occure…" at bounding box center [328, 259] width 195 height 14
select select "s"
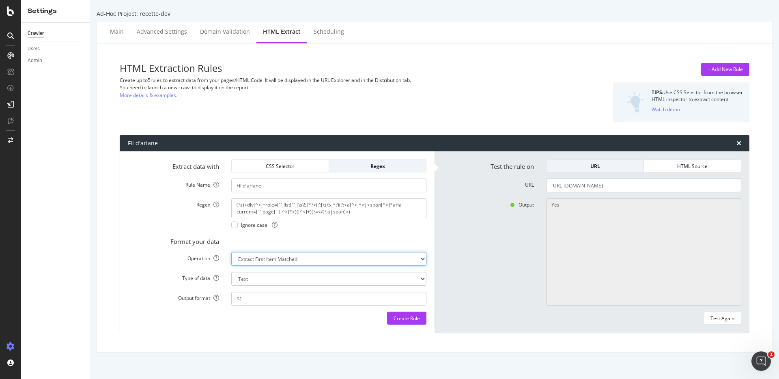
click at [259, 260] on select "Extract First Item Matched Extract First 3 Items Matched Count Number of Occure…" at bounding box center [328, 259] width 195 height 14
click at [242, 280] on select "Text Integer number Floating point number Date" at bounding box center [328, 279] width 195 height 14
click at [281, 165] on div "CSS Selector" at bounding box center [280, 166] width 84 height 7
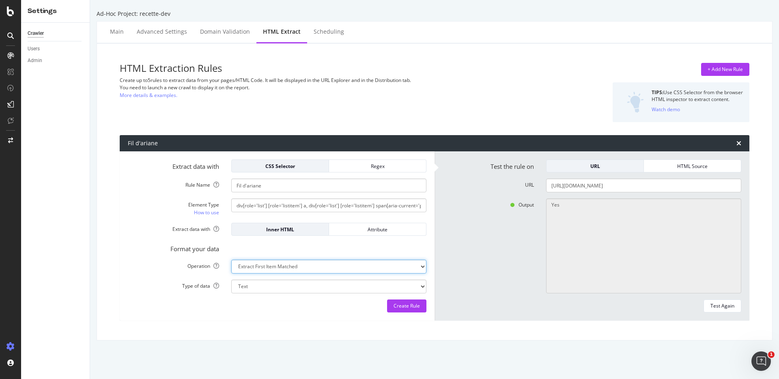
click at [275, 267] on select "Extract First Item Matched Extract First 3 Items Matched Count Number of Occure…" at bounding box center [328, 267] width 195 height 14
click at [305, 267] on select "Extract First Item Matched Extract First 3 Items Matched Count Number of Occure…" at bounding box center [328, 267] width 195 height 14
click at [353, 263] on select "Extract First Item Matched Extract First 3 Items Matched Count Number of Occure…" at bounding box center [328, 267] width 195 height 14
select select "list"
click at [231, 260] on select "Extract First Item Matched Extract First 3 Items Matched Count Number of Occure…" at bounding box center [328, 267] width 195 height 14
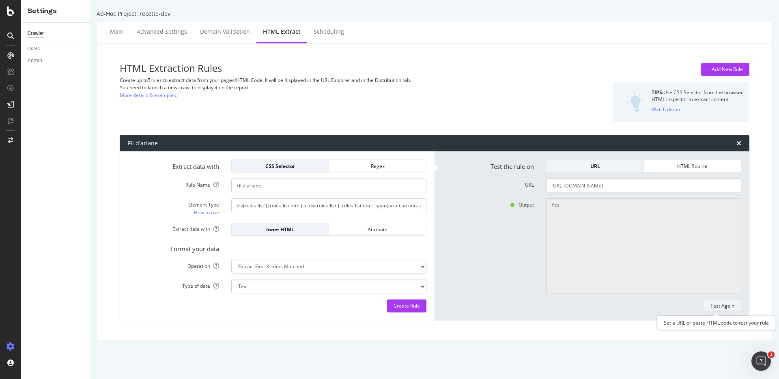
click at [723, 306] on div "Test Again" at bounding box center [722, 305] width 24 height 7
type textarea "Voiture neuve,Voiture neuve par marque,Ford pas chère"
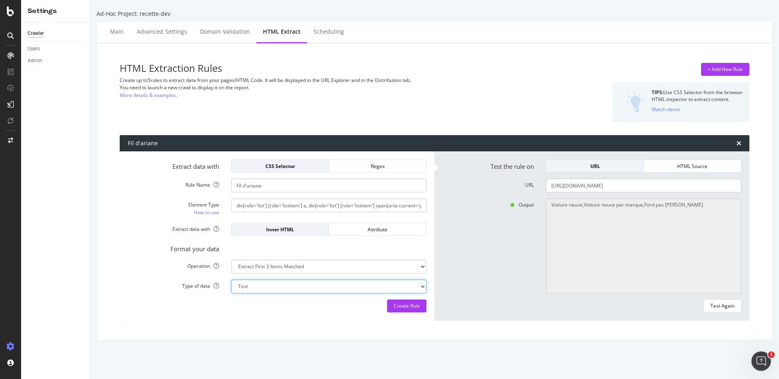
click at [275, 286] on select "Text Integer number Floating point number Date" at bounding box center [328, 286] width 195 height 14
click at [285, 268] on select "Extract First Item Matched Extract First 3 Items Matched Count Number of Occure…" at bounding box center [328, 267] width 195 height 14
click at [404, 307] on div "Create Rule" at bounding box center [406, 305] width 26 height 7
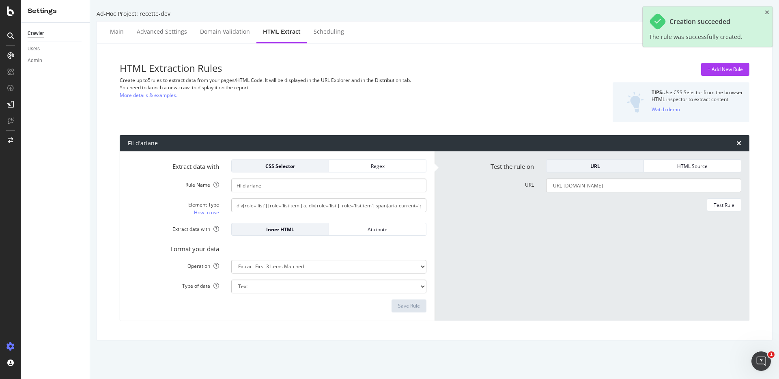
click at [499, 69] on h3 "HTML Extraction Rules" at bounding box center [327, 68] width 415 height 11
click at [320, 28] on div "Scheduling" at bounding box center [329, 32] width 30 height 8
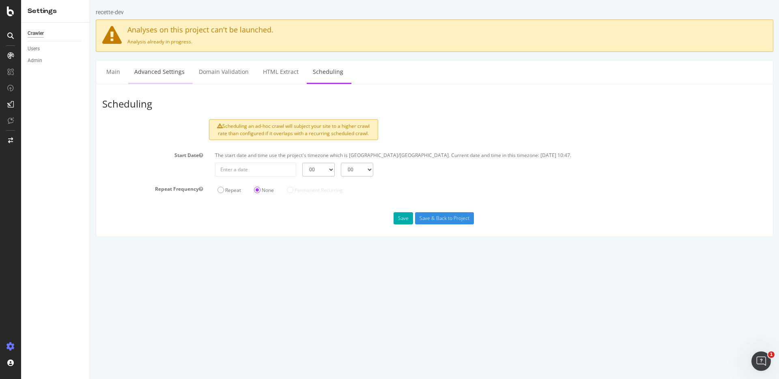
click at [144, 70] on link "Advanced Settings" at bounding box center [159, 71] width 62 height 22
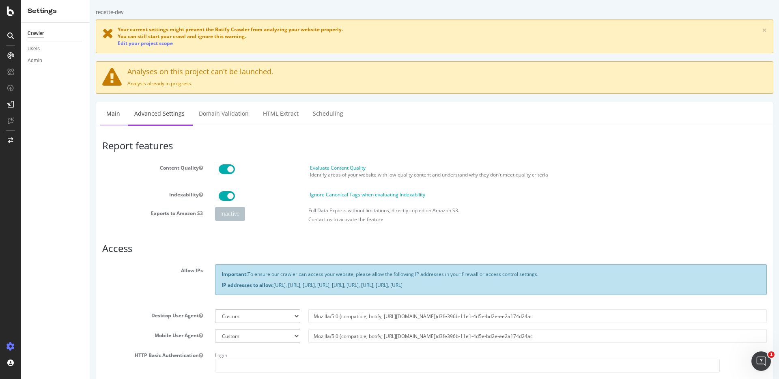
click at [105, 110] on link "Main" at bounding box center [113, 113] width 26 height 22
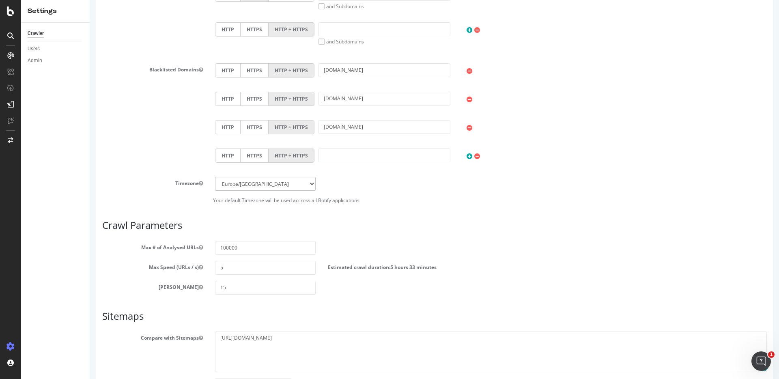
scroll to position [475, 0]
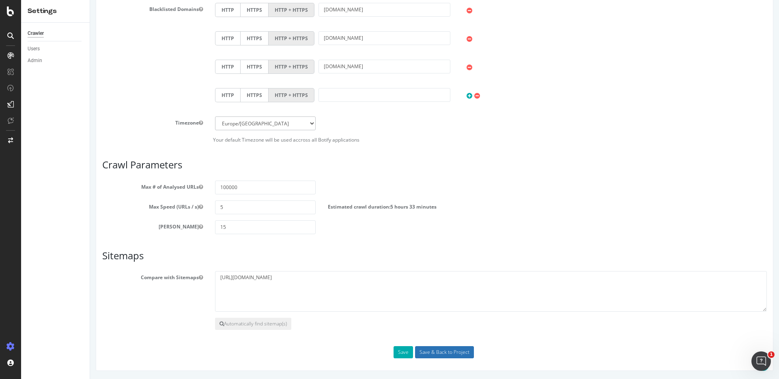
click at [449, 350] on input "Save & Back to Project" at bounding box center [444, 352] width 59 height 12
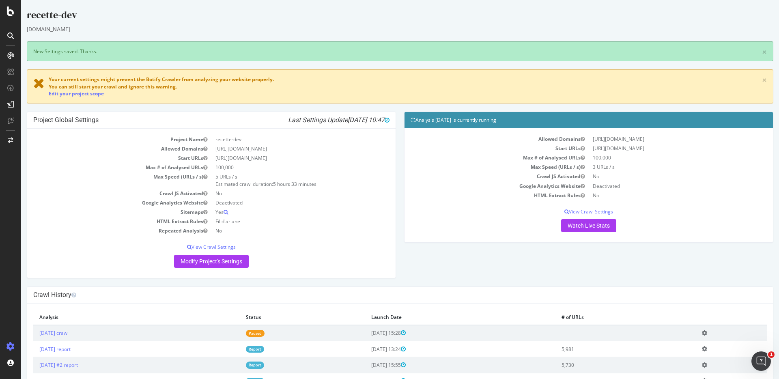
scroll to position [32, 0]
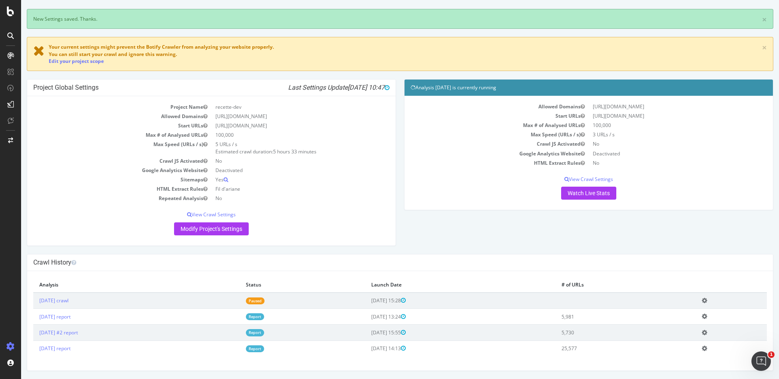
click at [705, 300] on icon at bounding box center [704, 300] width 5 height 6
click at [672, 324] on link "Delete analysis" at bounding box center [674, 323] width 65 height 11
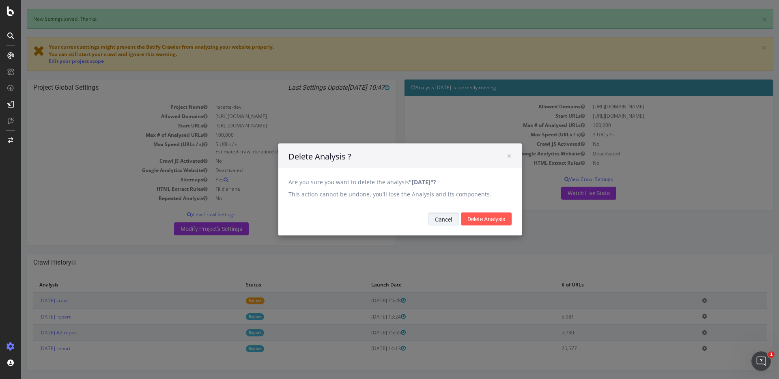
click at [441, 219] on button "Cancel" at bounding box center [443, 219] width 31 height 13
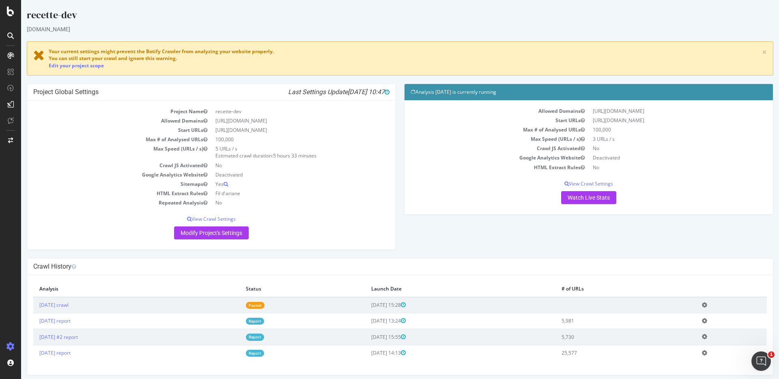
click at [707, 303] on icon at bounding box center [704, 305] width 5 height 6
click at [661, 325] on link "Delete analysis" at bounding box center [674, 327] width 65 height 11
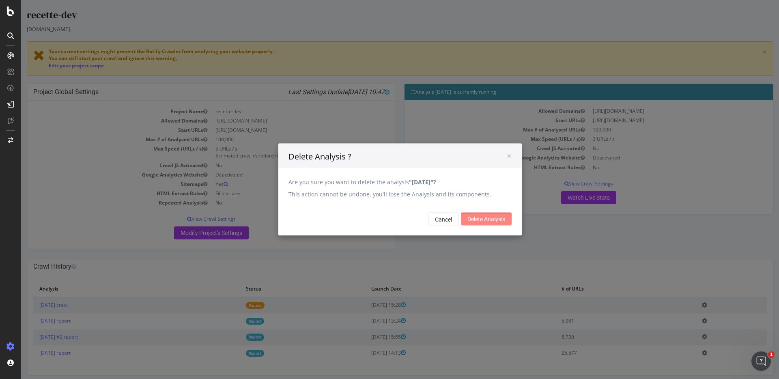
click at [486, 218] on input "Delete Analysis" at bounding box center [486, 219] width 51 height 13
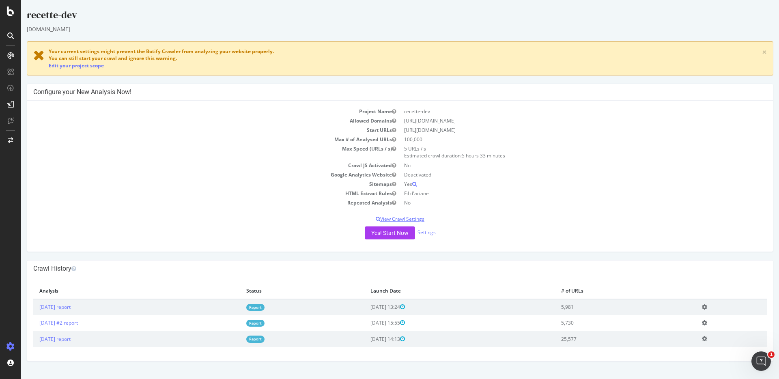
click at [400, 217] on p "View Crawl Settings" at bounding box center [399, 218] width 733 height 7
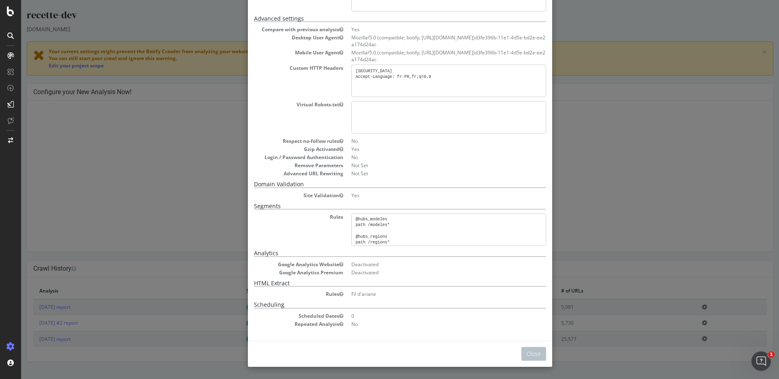
scroll to position [116, 0]
click at [604, 196] on div "× Close Project Settings Main Project Name recette-dev Start URLs [URL][DOMAIN_…" at bounding box center [400, 189] width 758 height 379
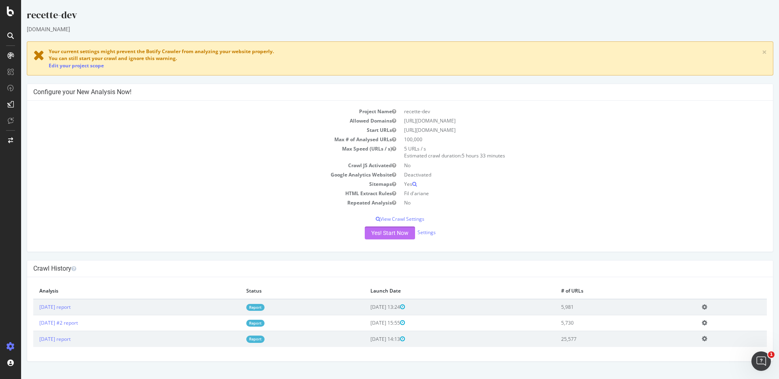
click at [386, 232] on button "Yes! Start Now" at bounding box center [390, 232] width 50 height 13
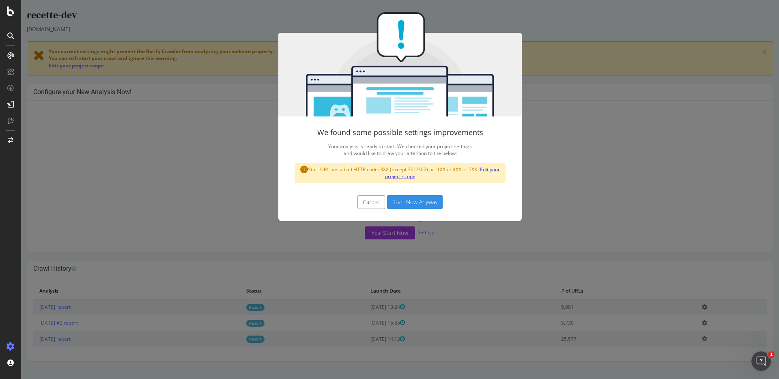
click at [401, 174] on link "Edit your project scope" at bounding box center [442, 173] width 115 height 14
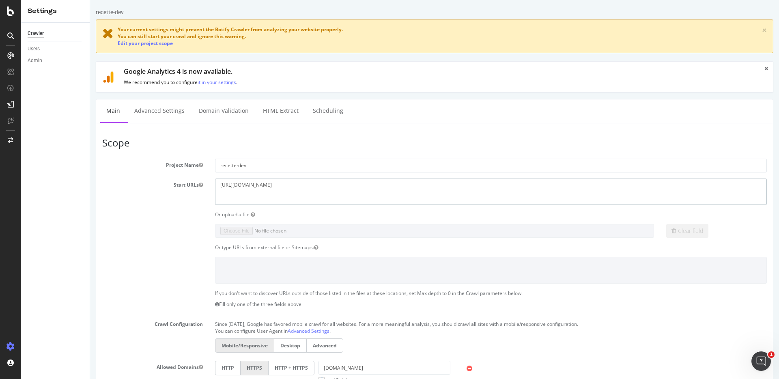
click at [307, 186] on textarea "[URL][DOMAIN_NAME]" at bounding box center [491, 191] width 552 height 26
click at [303, 185] on textarea "[URL][DOMAIN_NAME]" at bounding box center [491, 191] width 552 height 26
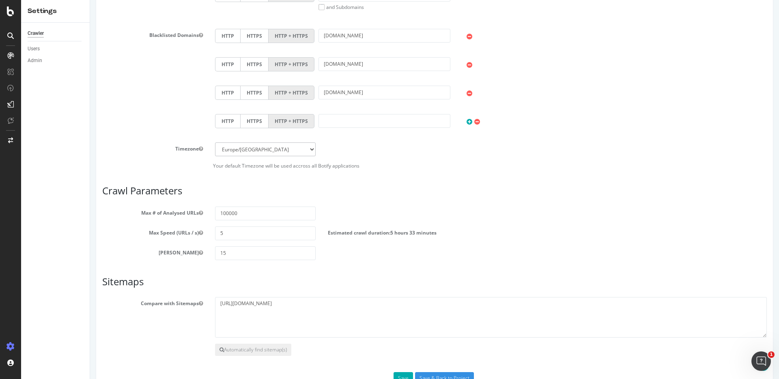
scroll to position [434, 0]
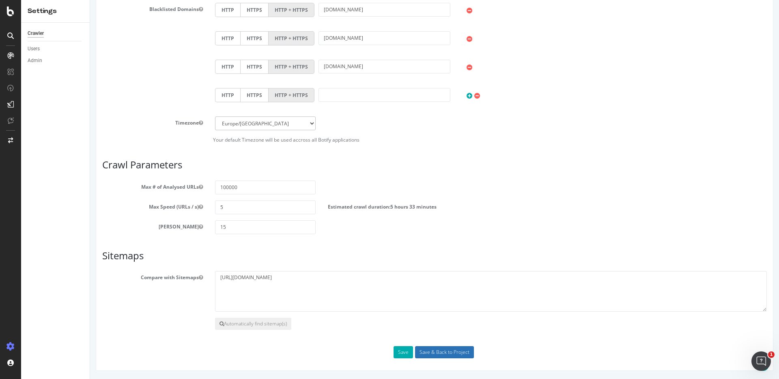
click at [429, 350] on input "Save & Back to Project" at bounding box center [444, 352] width 59 height 12
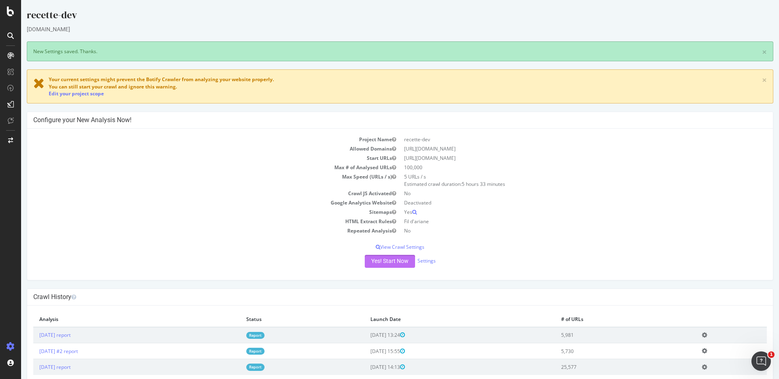
click at [393, 264] on button "Yes! Start Now" at bounding box center [390, 261] width 50 height 13
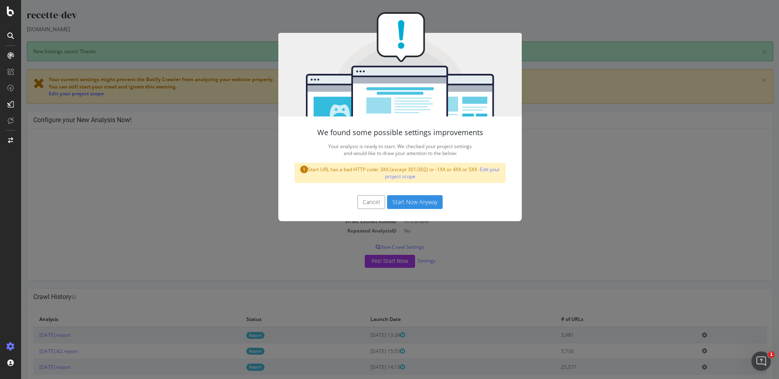
click at [419, 201] on button "Start Now Anyway" at bounding box center [415, 202] width 56 height 14
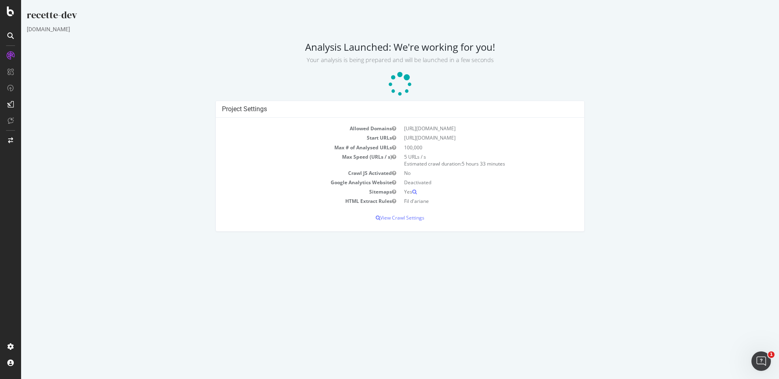
click at [131, 210] on div "Project Settings Allowed Domains https://new.promoneuve.fr Start URLs https://n…" at bounding box center [400, 170] width 754 height 139
click at [394, 218] on p "View Crawl Settings" at bounding box center [400, 217] width 356 height 7
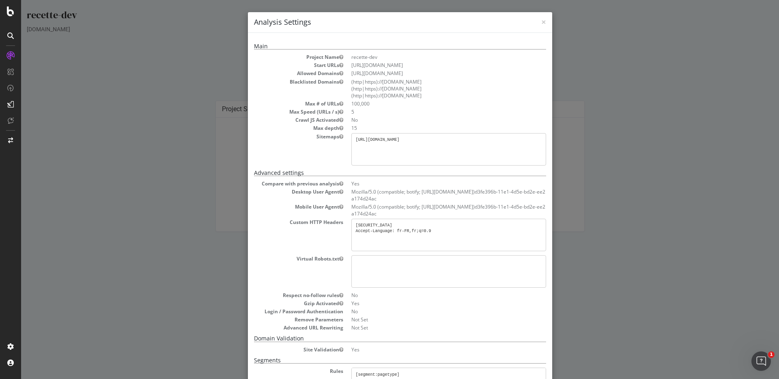
click at [183, 129] on div "× Close Analysis Settings Main Project Name recette-dev Start URLs https://new.…" at bounding box center [400, 189] width 758 height 379
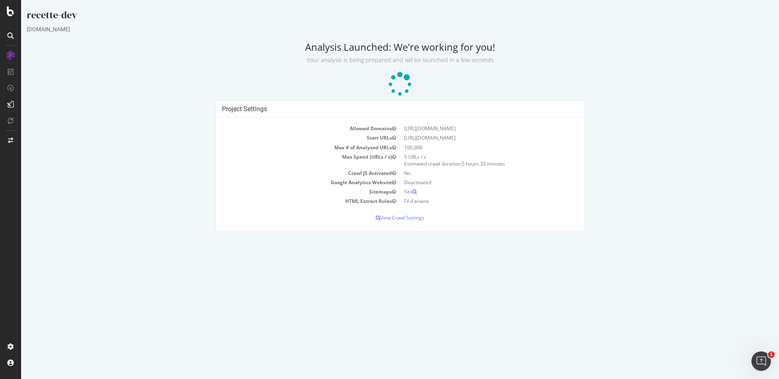
click at [157, 140] on div "Project Settings Allowed Domains https://new.promoneuve.fr Start URLs https://n…" at bounding box center [400, 170] width 754 height 139
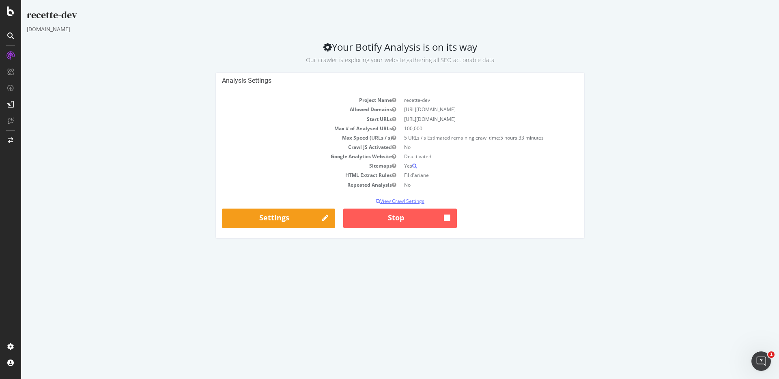
click at [389, 200] on p "View Crawl Settings" at bounding box center [400, 201] width 356 height 7
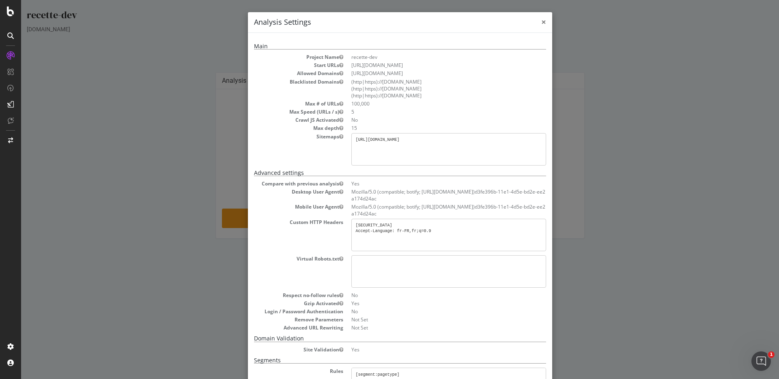
click at [543, 22] on span "×" at bounding box center [543, 21] width 5 height 11
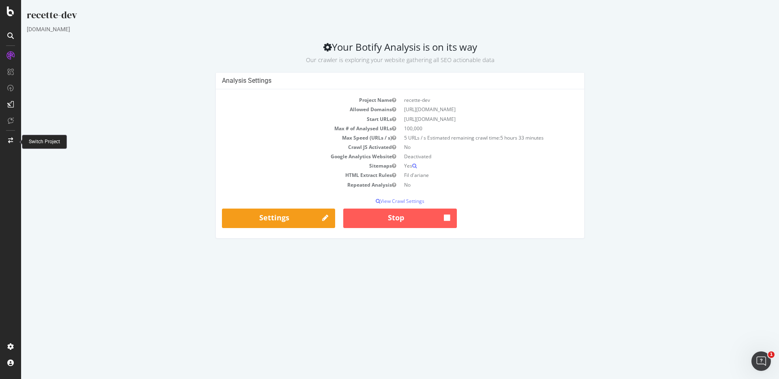
click at [6, 139] on div at bounding box center [10, 140] width 19 height 13
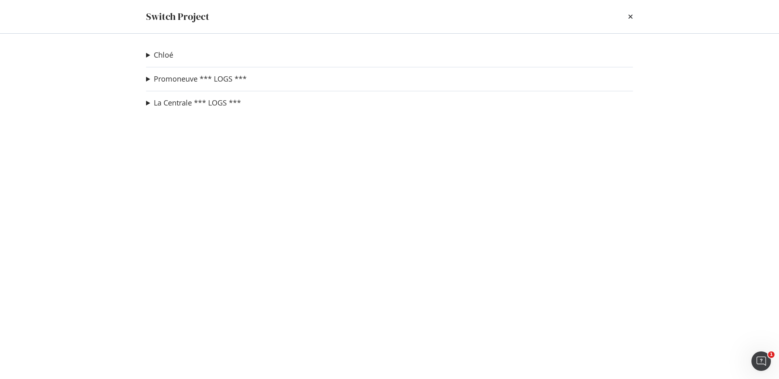
click at [148, 80] on summary "Promoneuve *** LOGS ***" at bounding box center [196, 79] width 101 height 11
click at [163, 92] on link "recette-dev" at bounding box center [175, 95] width 45 height 9
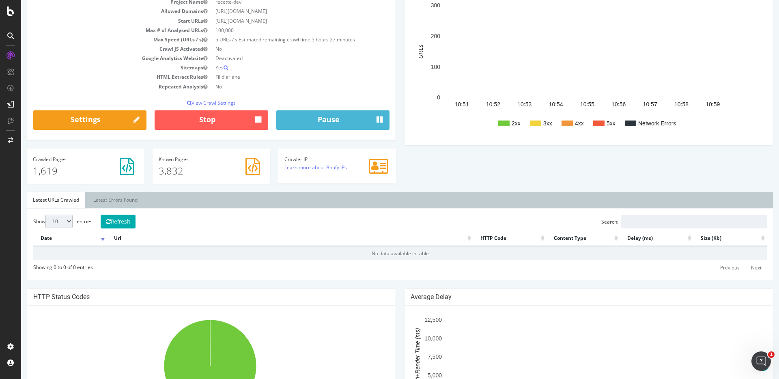
scroll to position [97, 0]
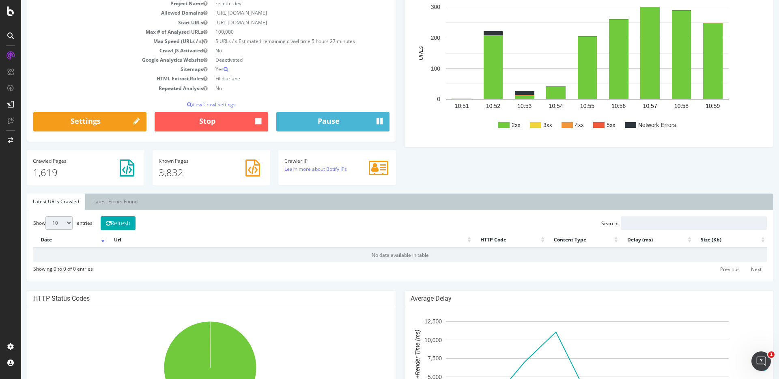
click at [57, 163] on h4 "Crawled Pages" at bounding box center [85, 160] width 105 height 5
click at [115, 201] on link "Latest Errors Found" at bounding box center [115, 201] width 56 height 16
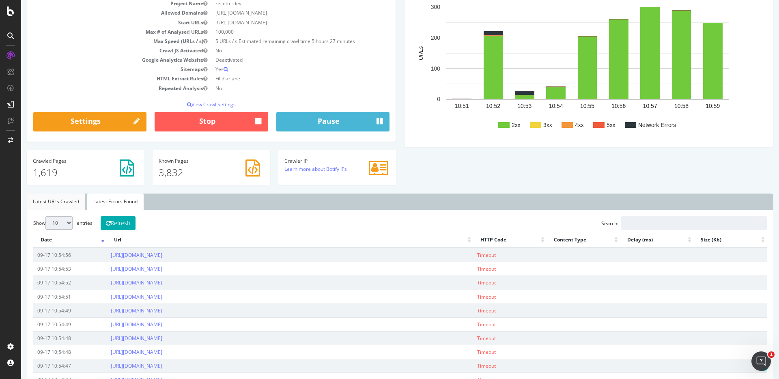
click at [53, 198] on link "Latest URLs Crawled" at bounding box center [56, 201] width 58 height 16
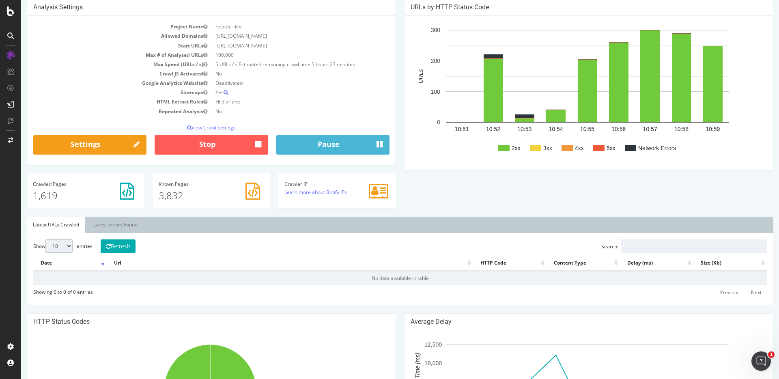
scroll to position [75, 0]
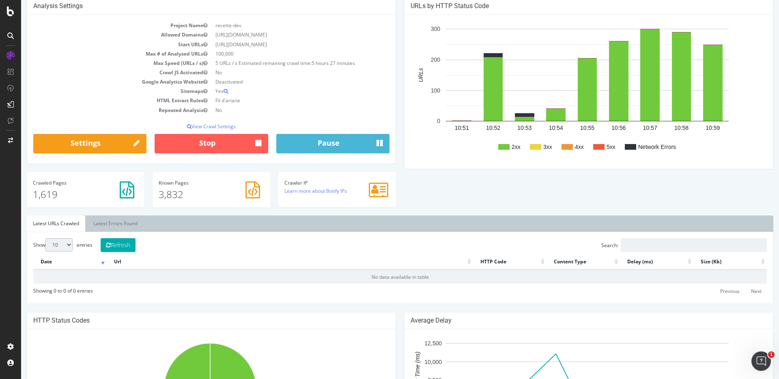
click at [188, 189] on p "3,832" at bounding box center [211, 194] width 105 height 14
drag, startPoint x: 213, startPoint y: 186, endPoint x: 192, endPoint y: 194, distance: 22.6
click at [209, 187] on div "Known Pages 3,832" at bounding box center [211, 190] width 105 height 21
drag, startPoint x: 170, startPoint y: 195, endPoint x: 213, endPoint y: 195, distance: 43.0
click at [170, 195] on p "3,832" at bounding box center [211, 194] width 105 height 14
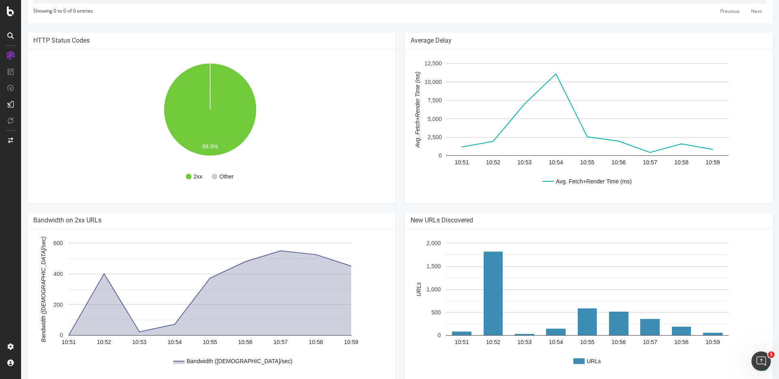
scroll to position [367, 0]
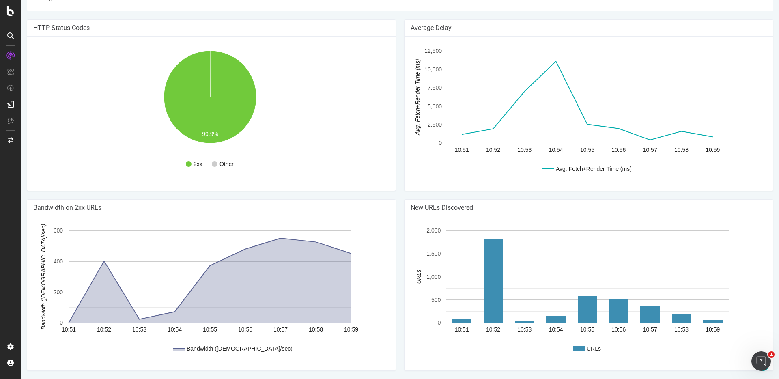
click at [234, 277] on icon "A chart." at bounding box center [210, 280] width 282 height 84
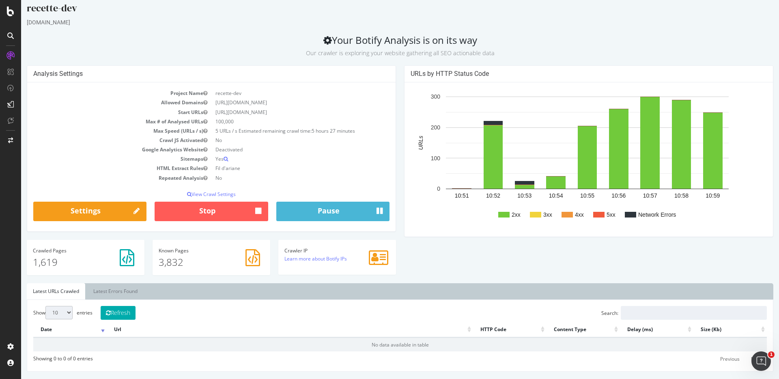
scroll to position [0, 0]
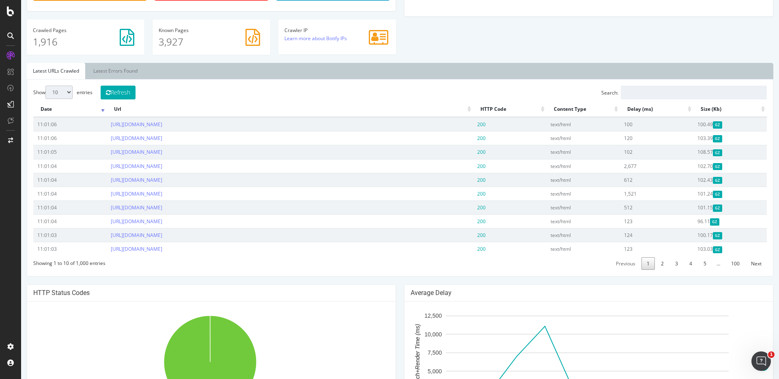
scroll to position [230, 0]
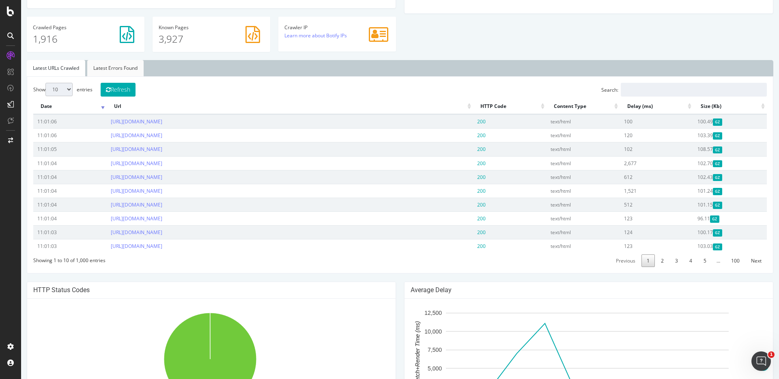
click at [133, 70] on link "Latest Errors Found" at bounding box center [115, 68] width 56 height 16
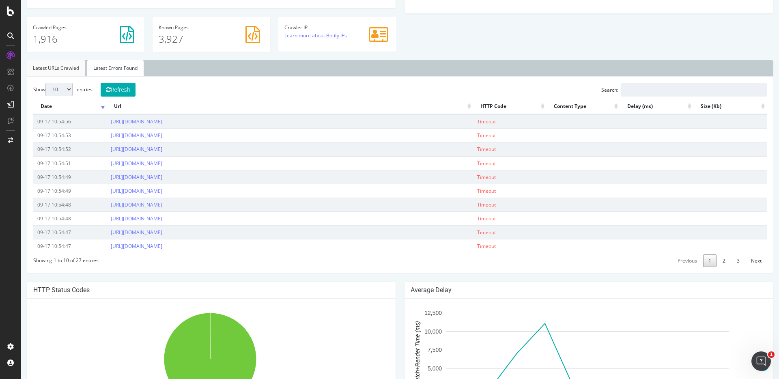
click at [48, 69] on link "Latest URLs Crawled" at bounding box center [56, 68] width 58 height 16
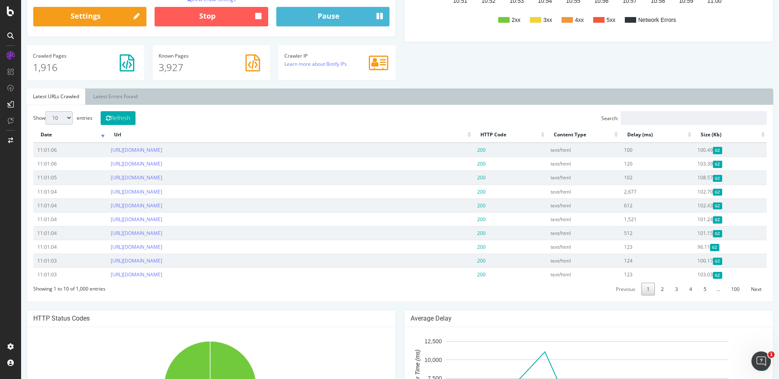
scroll to position [203, 0]
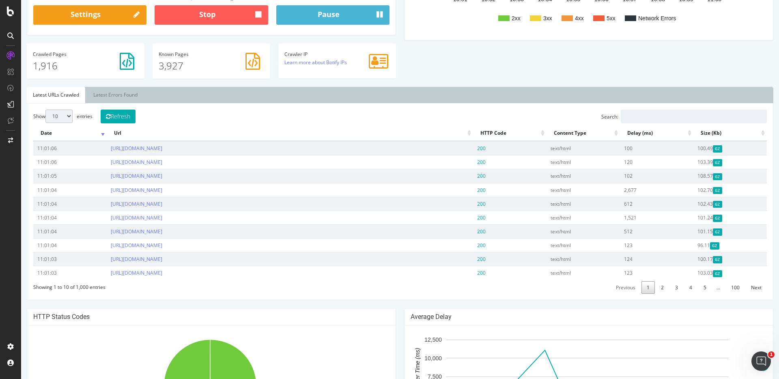
click at [493, 128] on th "HTTP Code" at bounding box center [509, 133] width 73 height 16
click at [491, 131] on th "HTTP Code" at bounding box center [509, 133] width 73 height 16
click at [490, 131] on th "HTTP Code" at bounding box center [509, 133] width 73 height 16
click at [464, 132] on th "Url" at bounding box center [290, 133] width 366 height 16
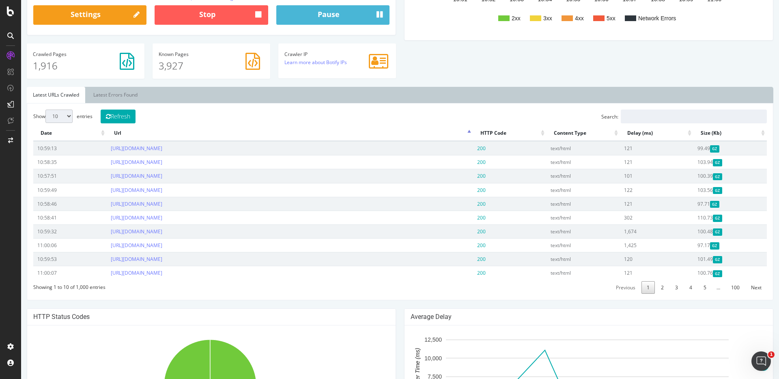
click at [464, 132] on th "Url" at bounding box center [290, 133] width 366 height 16
click at [104, 88] on link "Latest Errors Found" at bounding box center [115, 95] width 56 height 16
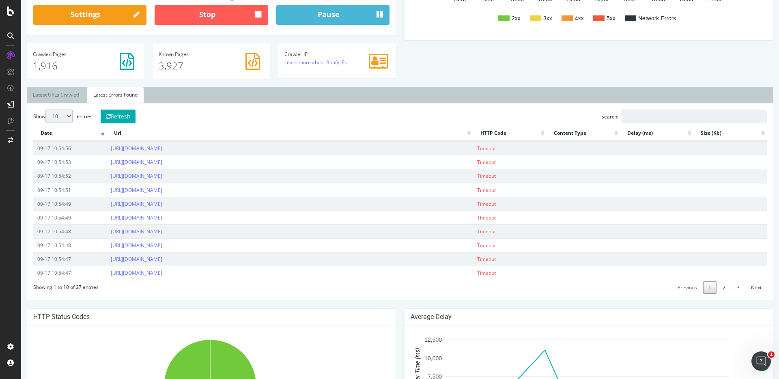
click at [463, 135] on th "Url" at bounding box center [290, 133] width 366 height 16
click at [162, 150] on link "https://new.promoneuve.fr/resultats?energies=ESSENCE&offset=0" at bounding box center [137, 148] width 52 height 7
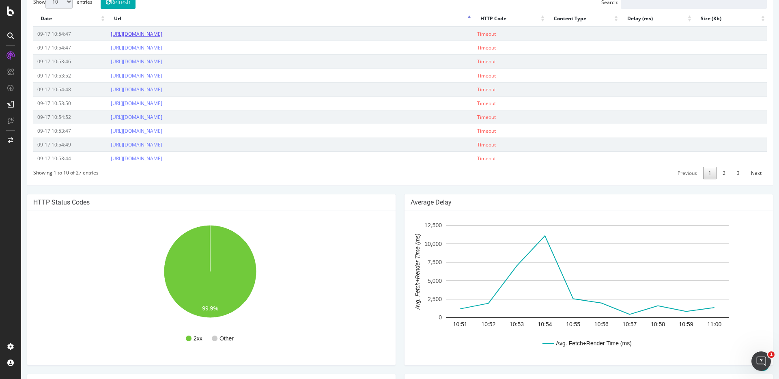
scroll to position [314, 0]
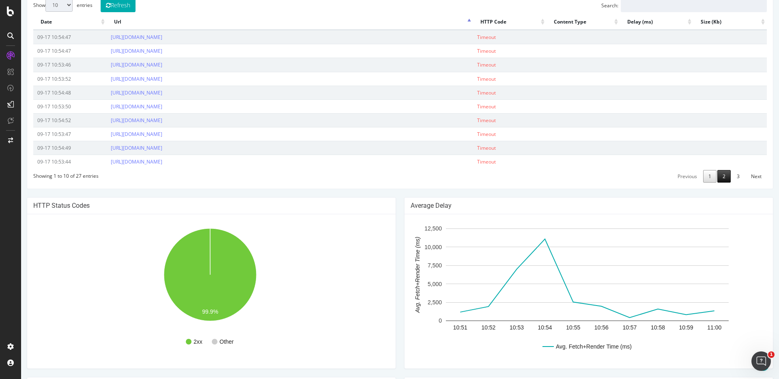
click at [718, 177] on link "2" at bounding box center [723, 176] width 13 height 13
click at [731, 179] on link "3" at bounding box center [737, 176] width 13 height 13
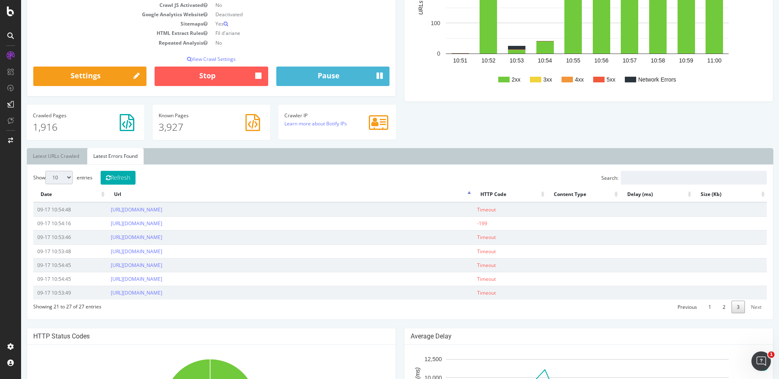
scroll to position [140, 0]
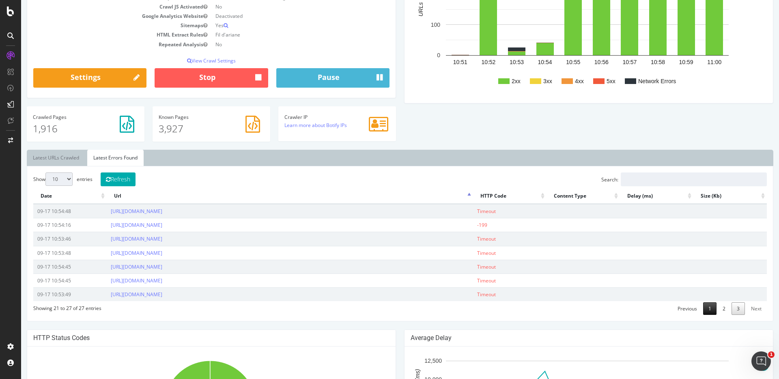
click at [705, 308] on link "1" at bounding box center [709, 308] width 13 height 13
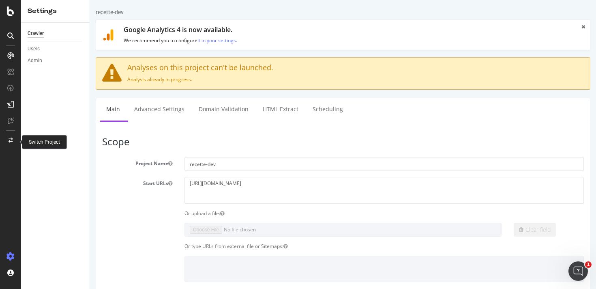
click at [13, 141] on div at bounding box center [10, 140] width 19 height 13
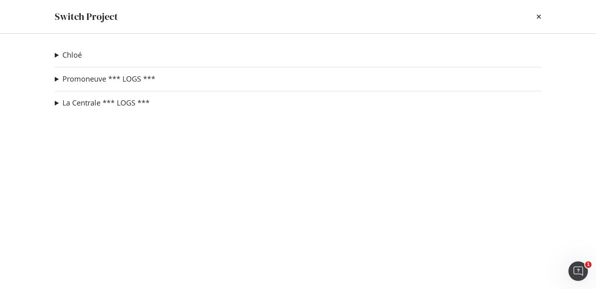
click at [56, 78] on summary "Promoneuve *** LOGS ***" at bounding box center [105, 79] width 101 height 11
click at [80, 95] on link "recette-dev" at bounding box center [83, 95] width 45 height 9
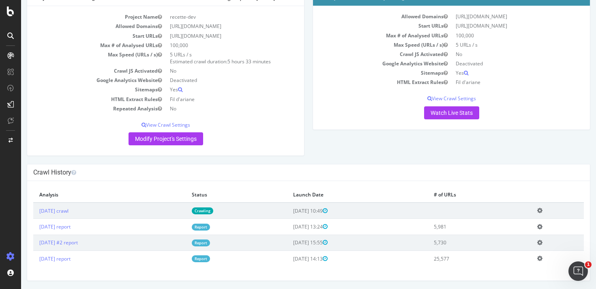
scroll to position [53, 0]
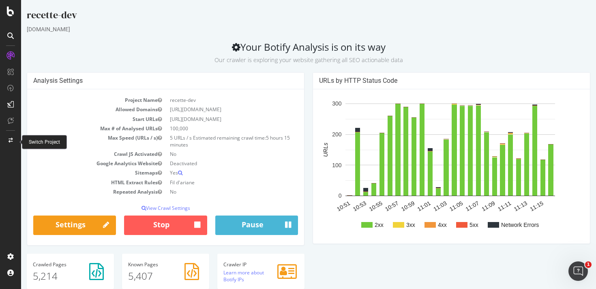
click at [14, 140] on div at bounding box center [10, 140] width 19 height 13
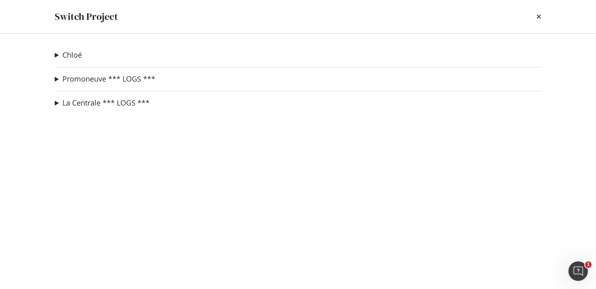
click at [59, 80] on summary "Promoneuve *** LOGS ***" at bounding box center [105, 79] width 101 height 11
click at [71, 94] on link "recette-dev" at bounding box center [83, 95] width 45 height 9
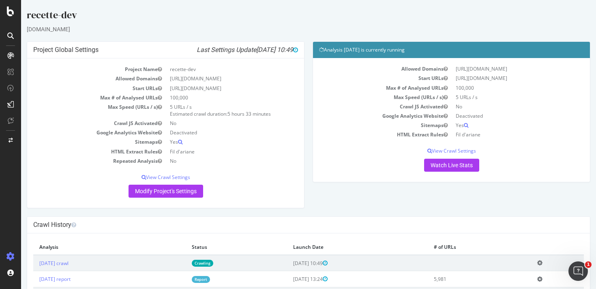
scroll to position [53, 0]
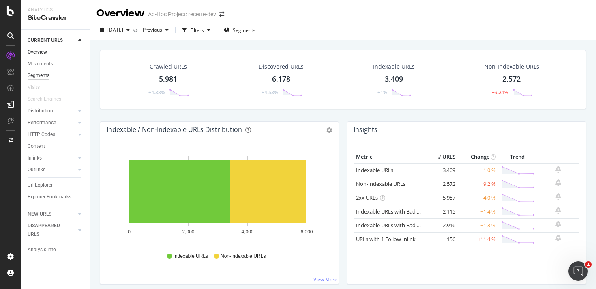
click at [32, 75] on div "Segments" at bounding box center [39, 75] width 22 height 9
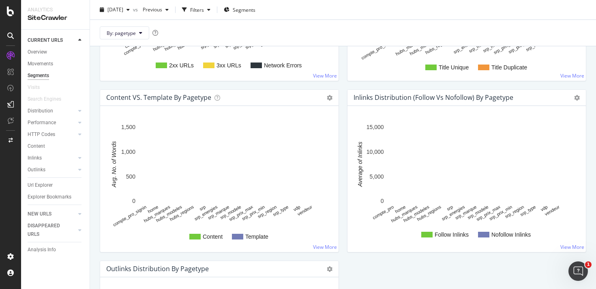
scroll to position [627, 0]
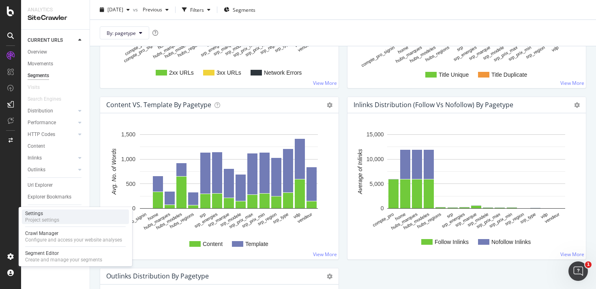
click at [41, 215] on div "Settings" at bounding box center [42, 213] width 34 height 6
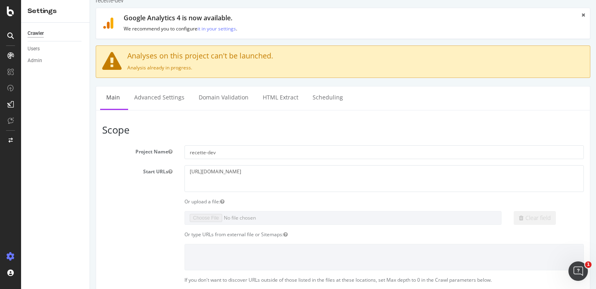
scroll to position [11, 0]
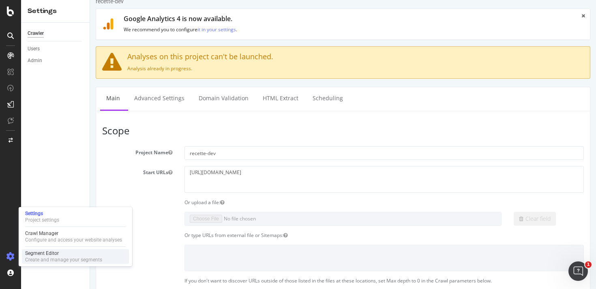
click at [44, 261] on div "Create and manage your segments" at bounding box center [63, 259] width 77 height 6
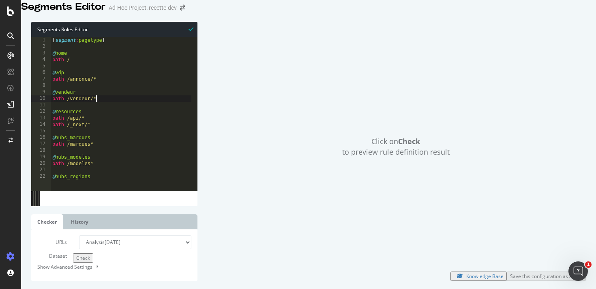
drag, startPoint x: 141, startPoint y: 111, endPoint x: 90, endPoint y: 86, distance: 56.6
click at [141, 111] on div "[ segment : pagetype ] @ home path / @ vdp path /annonce/* @ vendeur path /vend…" at bounding box center [121, 109] width 141 height 144
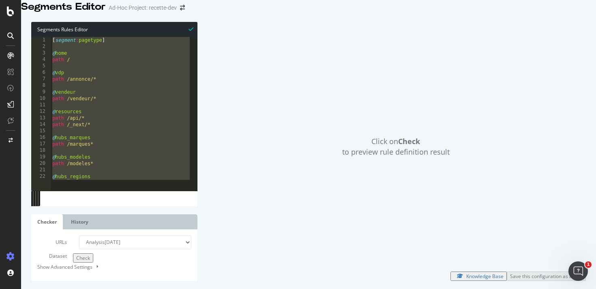
type textarea "@unknown path /*"
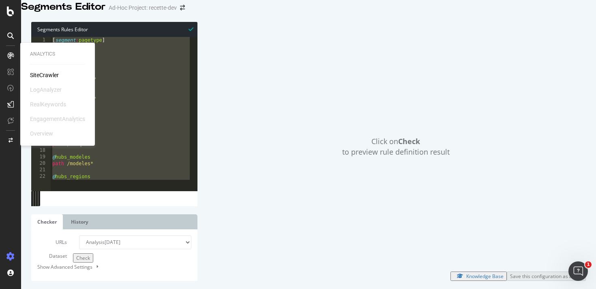
click at [39, 73] on div "SiteCrawler" at bounding box center [44, 75] width 29 height 8
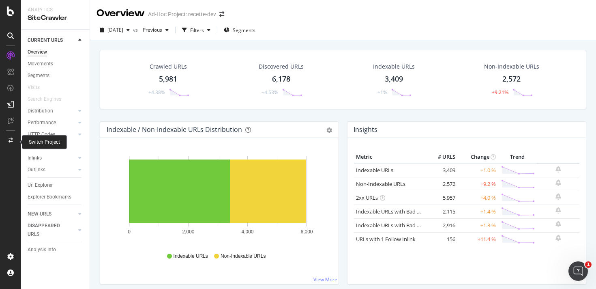
click at [14, 140] on div at bounding box center [10, 140] width 19 height 13
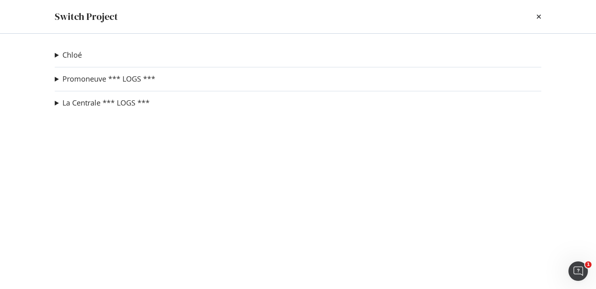
click at [56, 78] on summary "Promoneuve *** LOGS ***" at bounding box center [105, 79] width 101 height 11
click at [70, 92] on link "recette-dev" at bounding box center [83, 95] width 45 height 9
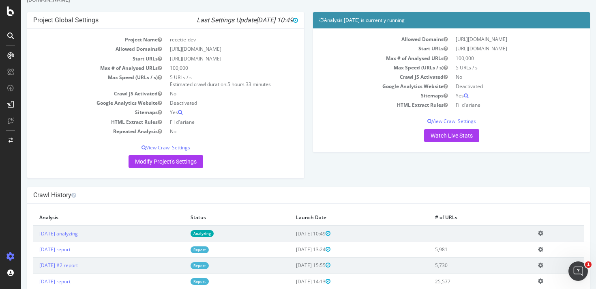
scroll to position [53, 0]
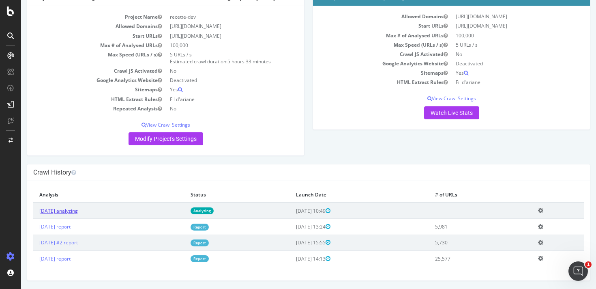
click at [78, 211] on link "2025 Sep. 17th analyzing" at bounding box center [58, 210] width 39 height 7
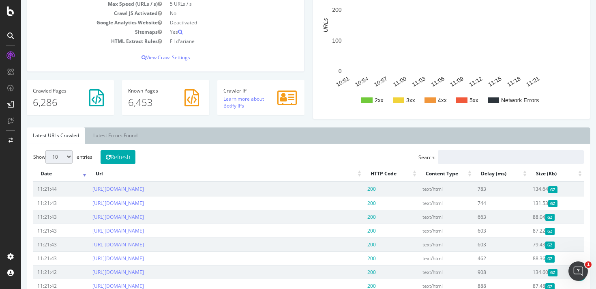
scroll to position [156, 0]
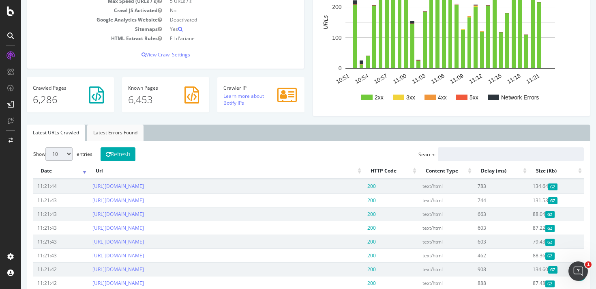
click at [117, 136] on link "Latest Errors Found" at bounding box center [115, 133] width 56 height 16
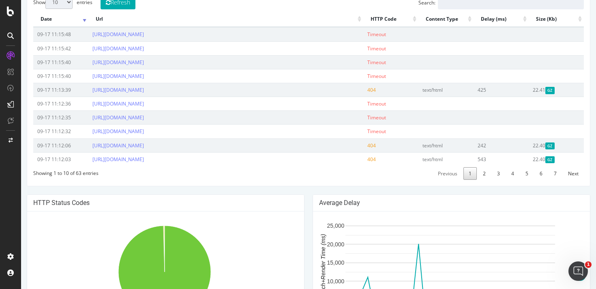
scroll to position [311, 0]
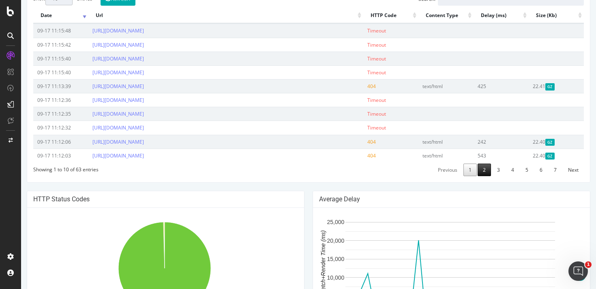
click at [478, 170] on link "2" at bounding box center [484, 169] width 13 height 13
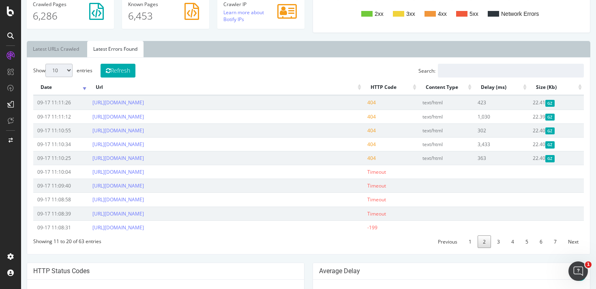
scroll to position [238, 0]
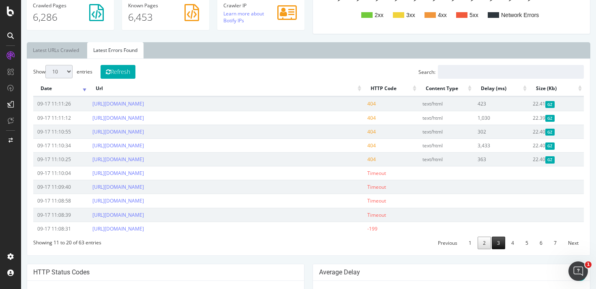
click at [496, 245] on link "3" at bounding box center [498, 242] width 13 height 13
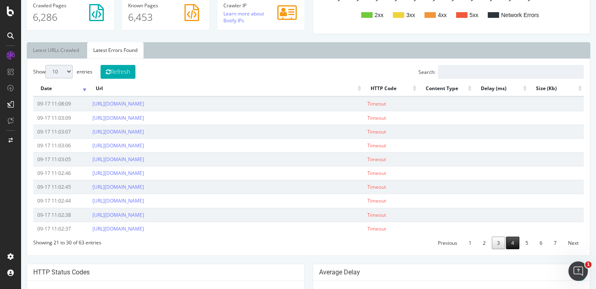
click at [506, 243] on link "4" at bounding box center [512, 242] width 13 height 13
click at [520, 241] on link "5" at bounding box center [526, 242] width 13 height 13
click at [535, 241] on link "6" at bounding box center [541, 242] width 13 height 13
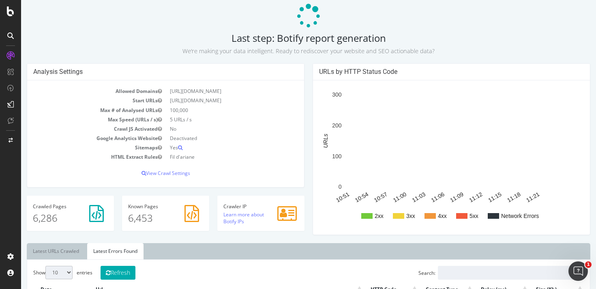
scroll to position [0, 0]
